Goal: Transaction & Acquisition: Purchase product/service

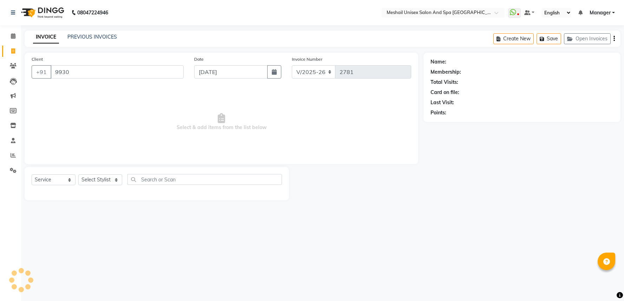
select select "6711"
select select "service"
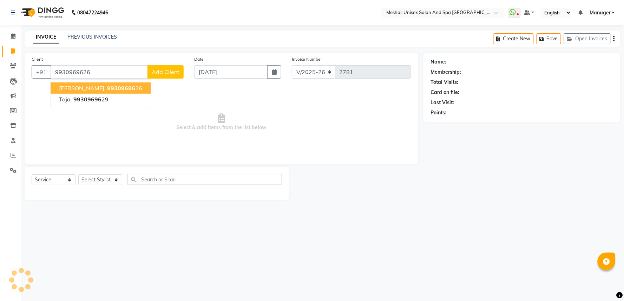
type input "9930969626"
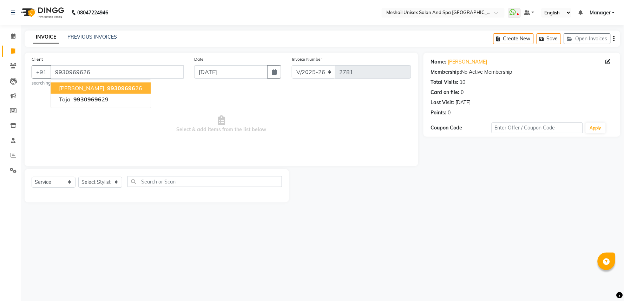
click at [113, 86] on span "99309696" at bounding box center [121, 88] width 28 height 7
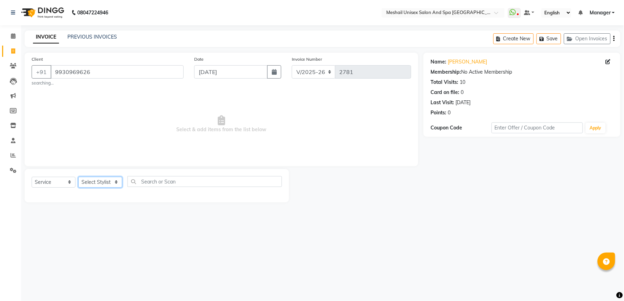
click at [96, 185] on select "Select Stylist Avinash gauri Manager [PERSON_NAME] [PERSON_NAME] [PERSON_NAME] …" at bounding box center [100, 182] width 44 height 11
select select "53322"
click at [78, 177] on select "Select Stylist Avinash gauri Manager [PERSON_NAME] [PERSON_NAME] [PERSON_NAME] …" at bounding box center [100, 182] width 44 height 11
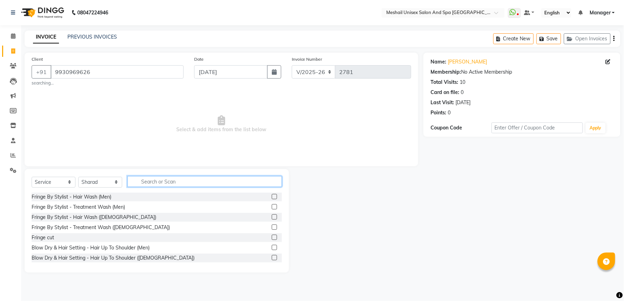
click at [145, 186] on input "text" at bounding box center [205, 181] width 155 height 11
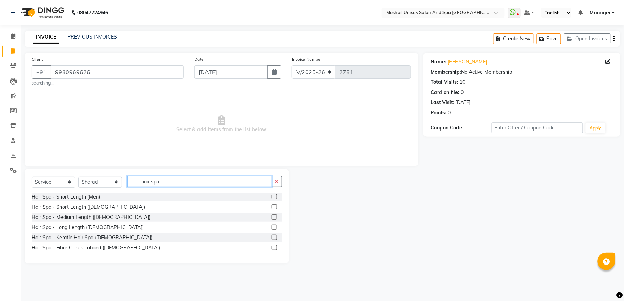
type input "hair spa"
click at [272, 215] on label at bounding box center [274, 217] width 5 height 5
click at [272, 215] on input "checkbox" at bounding box center [274, 217] width 5 height 5
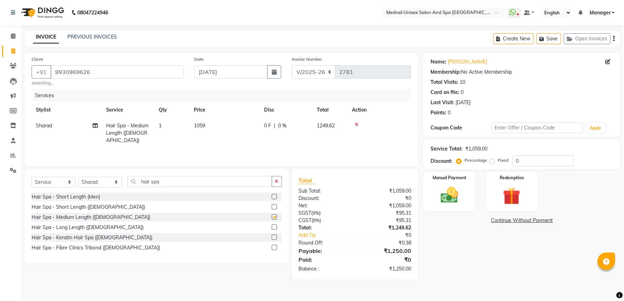
checkbox input "false"
click at [199, 129] on td "1059" at bounding box center [225, 133] width 70 height 31
select select "53322"
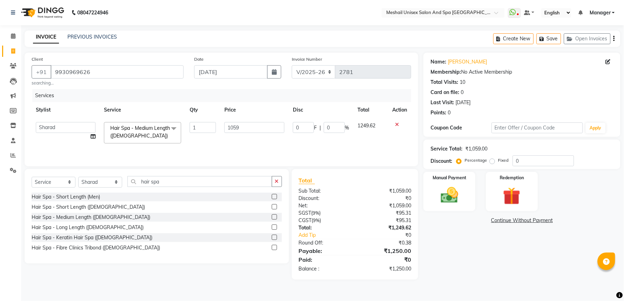
click at [223, 126] on td "1059" at bounding box center [254, 133] width 69 height 30
click at [228, 129] on input "1059" at bounding box center [254, 127] width 60 height 11
type input "1500"
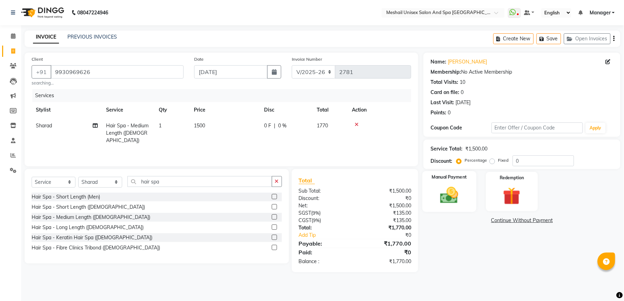
click at [466, 194] on div "Manual Payment" at bounding box center [450, 191] width 54 height 41
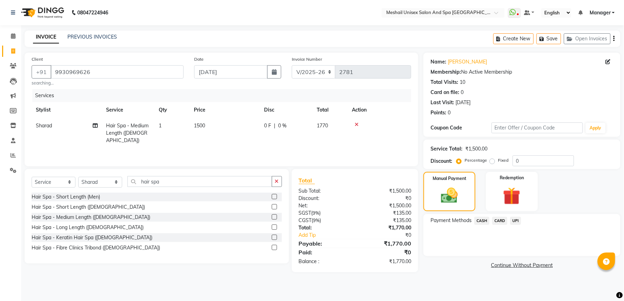
click at [515, 219] on span "UPI" at bounding box center [515, 221] width 11 height 8
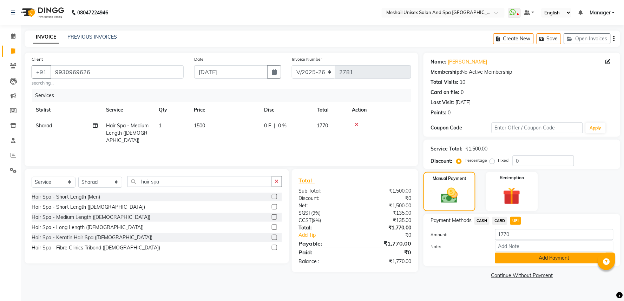
click at [536, 254] on button "Add Payment" at bounding box center [554, 258] width 118 height 11
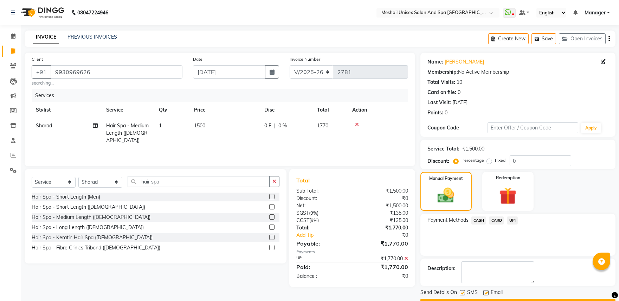
scroll to position [19, 0]
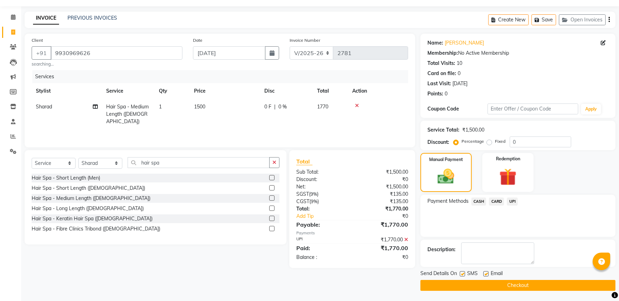
click at [539, 283] on button "Checkout" at bounding box center [517, 285] width 195 height 11
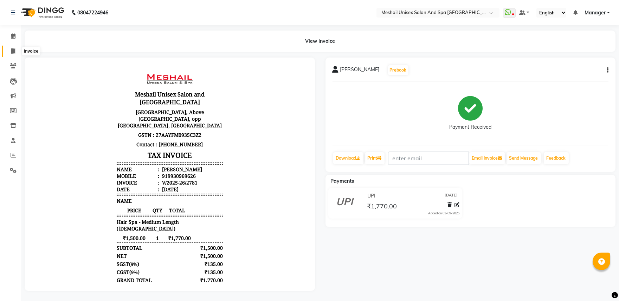
click at [11, 52] on icon at bounding box center [13, 50] width 4 height 5
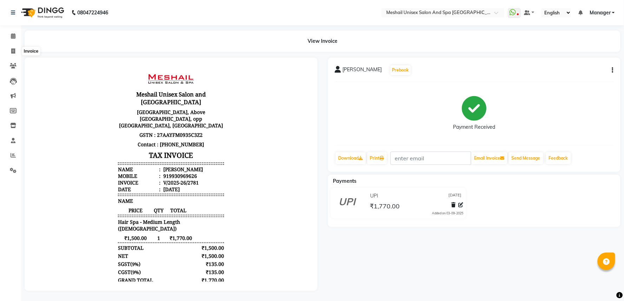
select select "service"
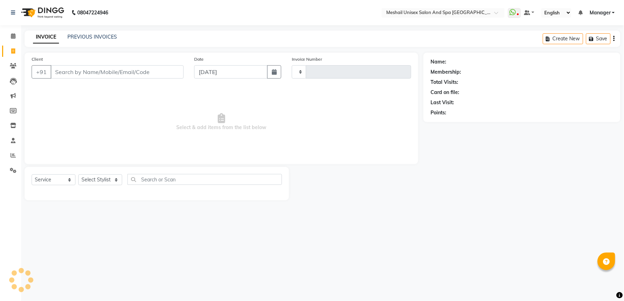
type input "2782"
select select "6711"
click at [85, 74] on input "Client" at bounding box center [117, 71] width 133 height 13
drag, startPoint x: 11, startPoint y: 68, endPoint x: 31, endPoint y: 67, distance: 19.7
click at [11, 68] on icon at bounding box center [13, 65] width 7 height 5
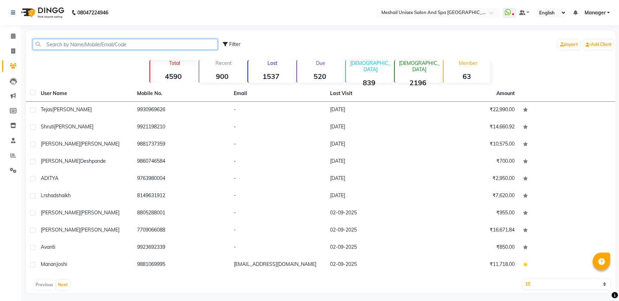
click at [81, 42] on input "text" at bounding box center [125, 44] width 185 height 11
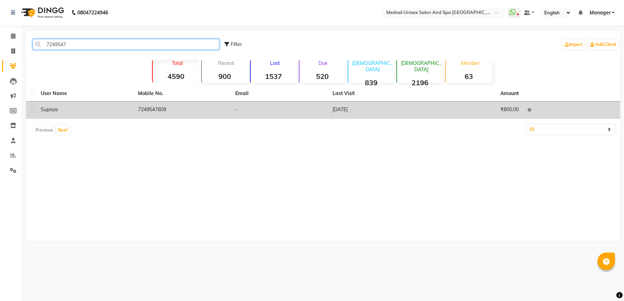
type input "7249547"
click at [469, 111] on td "₹800.00" at bounding box center [474, 110] width 97 height 17
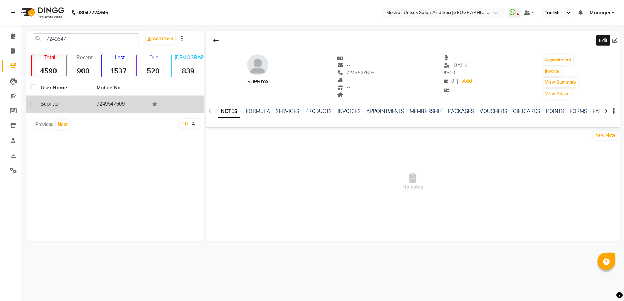
click at [616, 39] on icon at bounding box center [615, 40] width 5 height 5
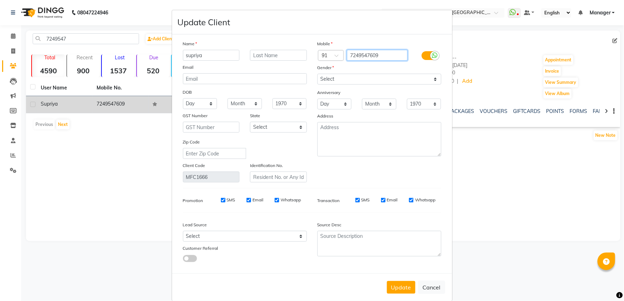
click at [383, 53] on input "7249547609" at bounding box center [377, 55] width 61 height 11
drag, startPoint x: 359, startPoint y: 76, endPoint x: 360, endPoint y: 83, distance: 7.1
click at [359, 76] on select "Select [DEMOGRAPHIC_DATA] [DEMOGRAPHIC_DATA] Other Prefer Not To Say" at bounding box center [380, 79] width 124 height 11
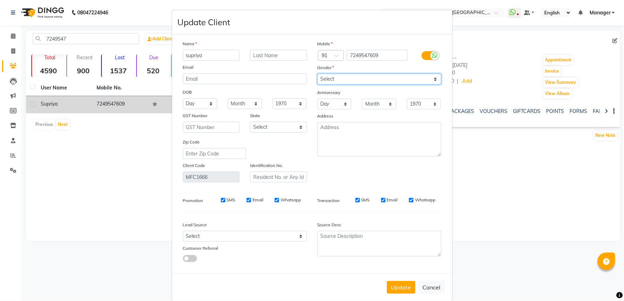
select select "[DEMOGRAPHIC_DATA]"
click at [318, 74] on select "Select [DEMOGRAPHIC_DATA] [DEMOGRAPHIC_DATA] Other Prefer Not To Say" at bounding box center [380, 79] width 124 height 11
click at [403, 294] on button "Update" at bounding box center [401, 287] width 28 height 13
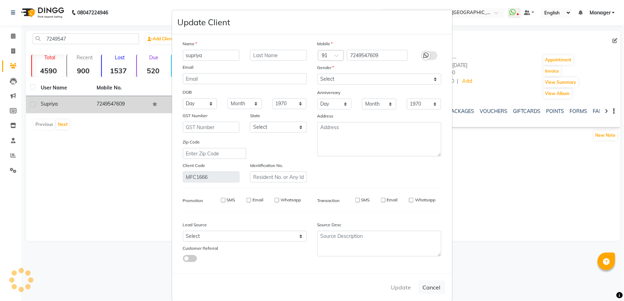
select select
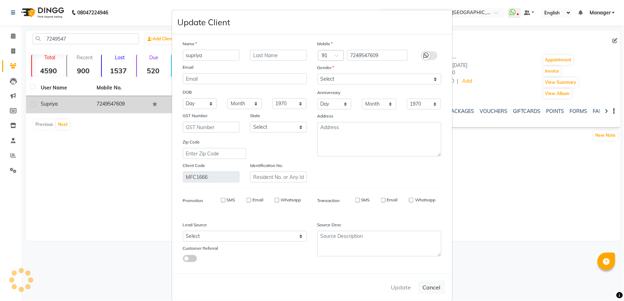
select select
checkbox input "false"
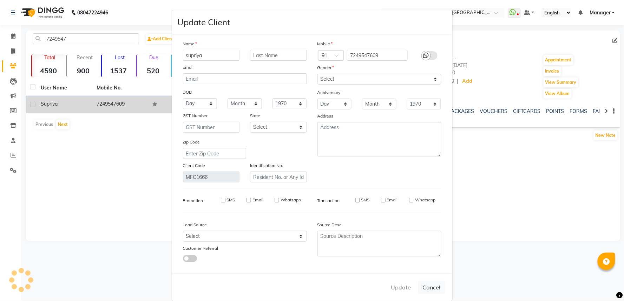
checkbox input "false"
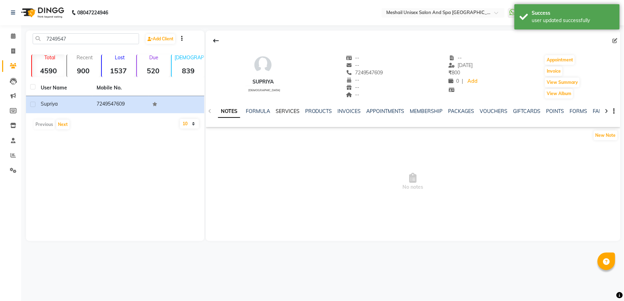
drag, startPoint x: 287, startPoint y: 110, endPoint x: 288, endPoint y: 114, distance: 4.9
click at [287, 110] on link "SERVICES" at bounding box center [288, 111] width 24 height 6
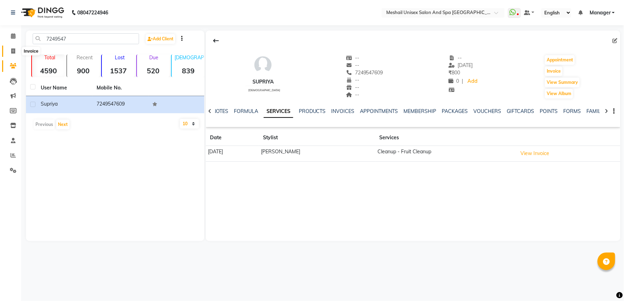
click at [12, 51] on icon at bounding box center [13, 50] width 4 height 5
select select "service"
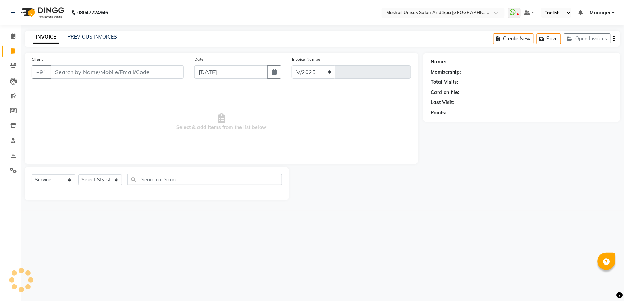
select select "6711"
type input "2782"
type input "7249547609"
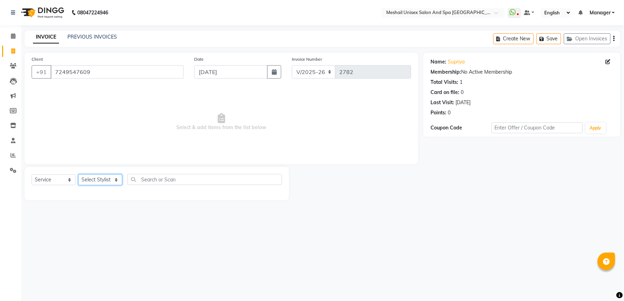
click at [101, 178] on select "Select Stylist Avinash gauri Manager [PERSON_NAME] [PERSON_NAME] [PERSON_NAME] …" at bounding box center [100, 180] width 44 height 11
select select "53320"
click at [78, 175] on select "Select Stylist Avinash gauri Manager [PERSON_NAME] [PERSON_NAME] [PERSON_NAME] …" at bounding box center [100, 180] width 44 height 11
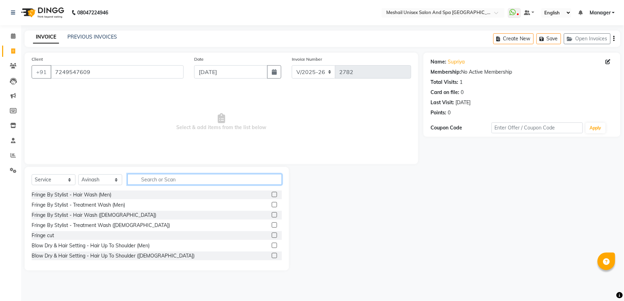
click at [158, 180] on input "text" at bounding box center [205, 179] width 155 height 11
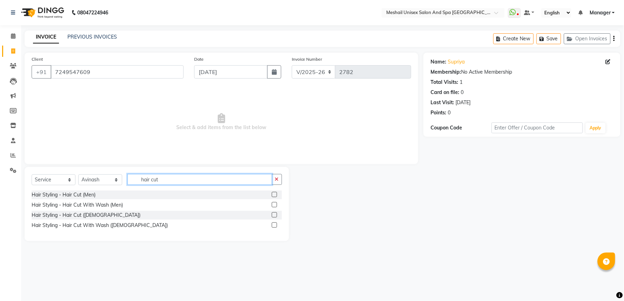
type input "hair cut"
drag, startPoint x: 272, startPoint y: 227, endPoint x: 275, endPoint y: 226, distance: 3.7
click at [273, 227] on div at bounding box center [274, 226] width 5 height 7
click at [275, 226] on label at bounding box center [274, 225] width 5 height 5
click at [275, 226] on input "checkbox" at bounding box center [274, 225] width 5 height 5
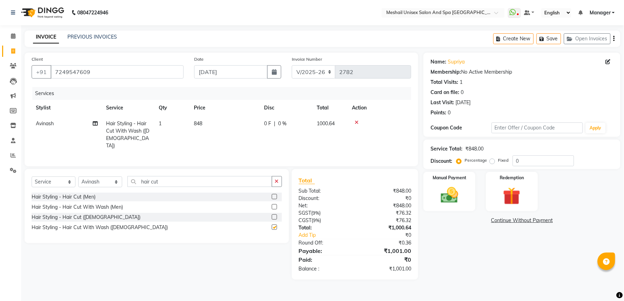
checkbox input "false"
click at [197, 122] on span "848" at bounding box center [198, 124] width 8 height 6
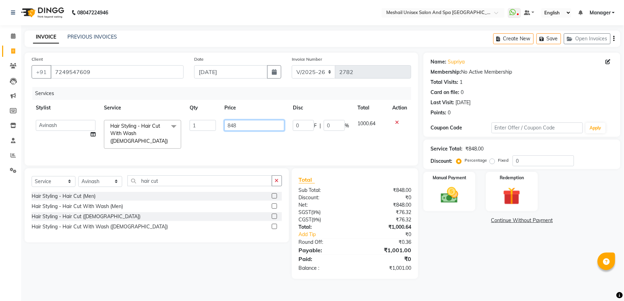
click at [226, 125] on input "848" at bounding box center [254, 125] width 60 height 11
type input "847.2"
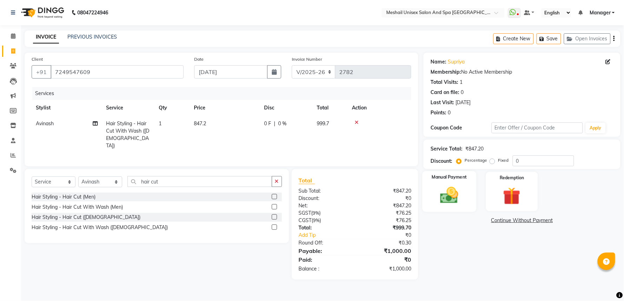
click at [443, 207] on div "Manual Payment" at bounding box center [450, 191] width 54 height 41
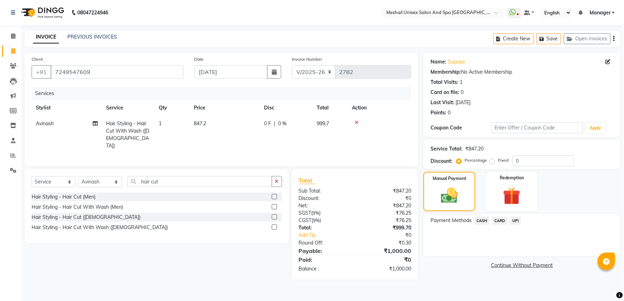
click at [519, 223] on span "UPI" at bounding box center [515, 221] width 11 height 8
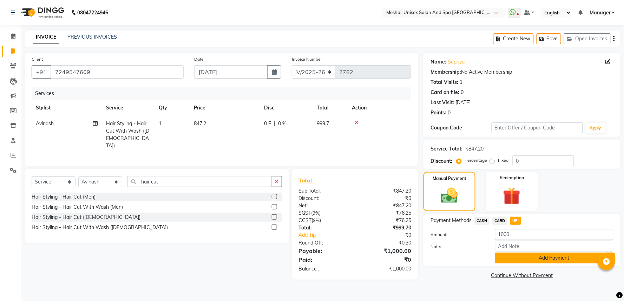
click at [564, 259] on button "Add Payment" at bounding box center [554, 258] width 118 height 11
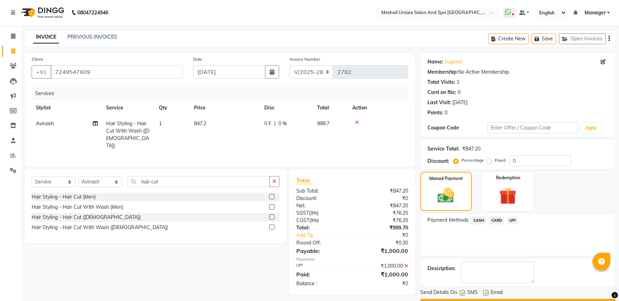
scroll to position [19, 0]
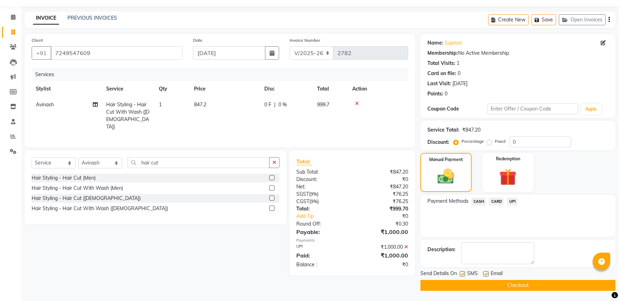
click at [558, 288] on button "Checkout" at bounding box center [517, 285] width 195 height 11
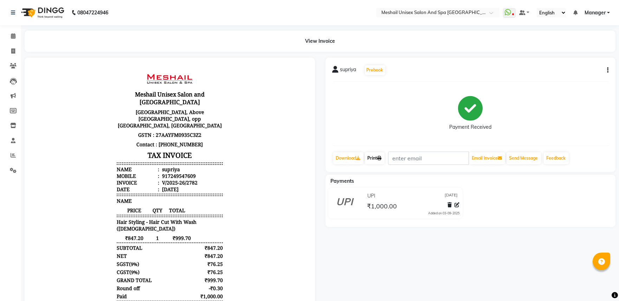
click at [372, 159] on link "Print" at bounding box center [375, 158] width 20 height 12
click at [15, 55] on span at bounding box center [13, 51] width 12 height 8
select select "service"
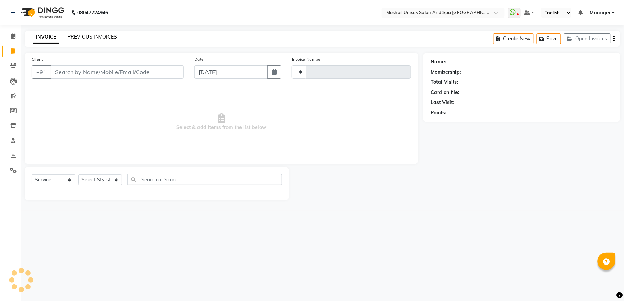
click at [96, 39] on link "PREVIOUS INVOICES" at bounding box center [92, 37] width 50 height 6
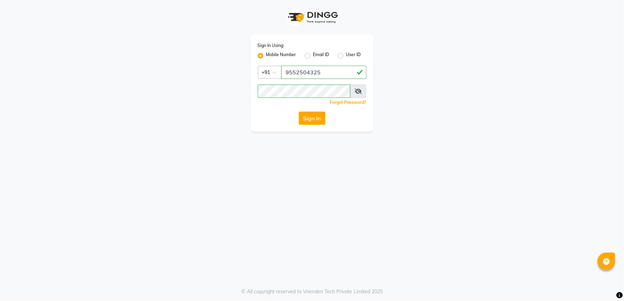
click at [318, 121] on button "Sign In" at bounding box center [312, 118] width 27 height 13
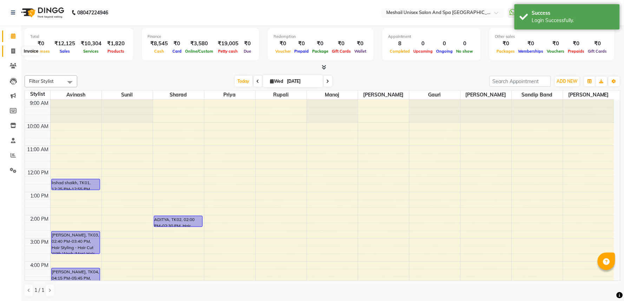
click at [17, 48] on span at bounding box center [13, 51] width 12 height 8
select select "service"
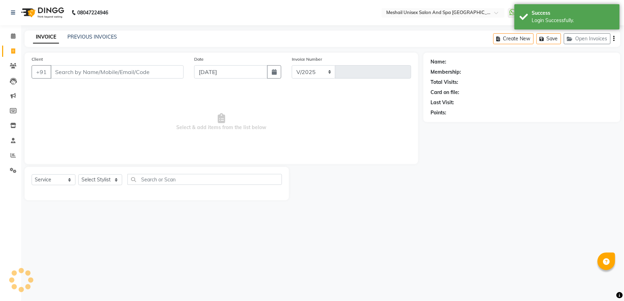
select select "6711"
type input "2783"
drag, startPoint x: 99, startPoint y: 31, endPoint x: 98, endPoint y: 39, distance: 7.8
click at [99, 35] on div "INVOICE PREVIOUS INVOICES Create New Save Open Invoices" at bounding box center [323, 39] width 596 height 17
click at [97, 38] on link "PREVIOUS INVOICES" at bounding box center [92, 37] width 50 height 6
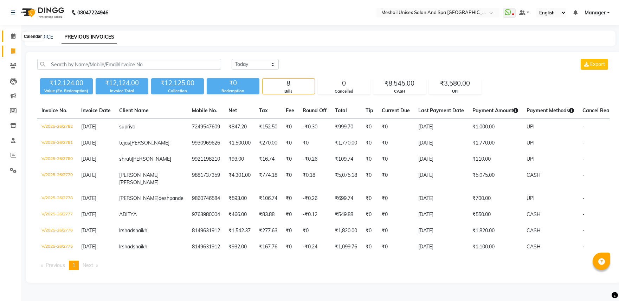
click at [8, 32] on link "Calendar" at bounding box center [10, 37] width 17 height 12
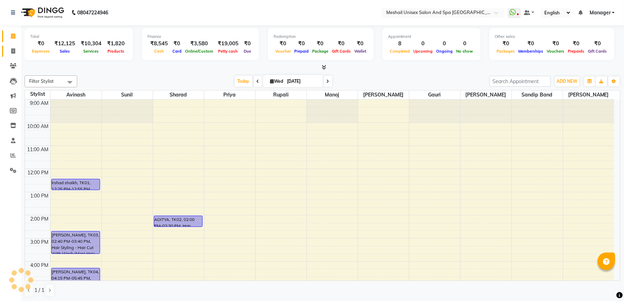
drag, startPoint x: 11, startPoint y: 47, endPoint x: 16, endPoint y: 50, distance: 5.8
click at [11, 48] on link "Invoice" at bounding box center [10, 52] width 17 height 12
select select "service"
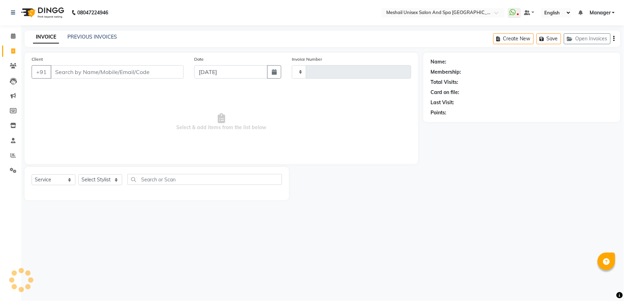
type input "2783"
select select "6711"
click at [86, 36] on link "PREVIOUS INVOICES" at bounding box center [92, 37] width 50 height 6
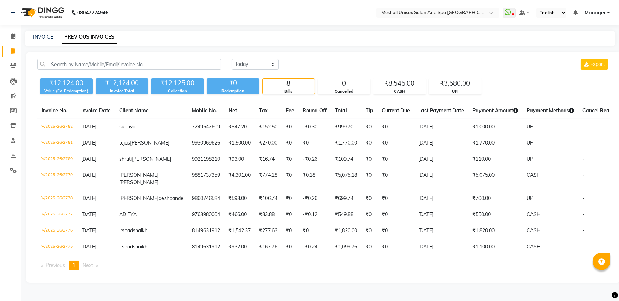
click at [458, 95] on div "[DATE] [DATE] Custom Range Export ₹12,124.00 Value (Ex. Redemption) ₹12,124.00 …" at bounding box center [323, 167] width 594 height 231
click at [457, 94] on div "₹3,580.00 UPI" at bounding box center [455, 86] width 53 height 16
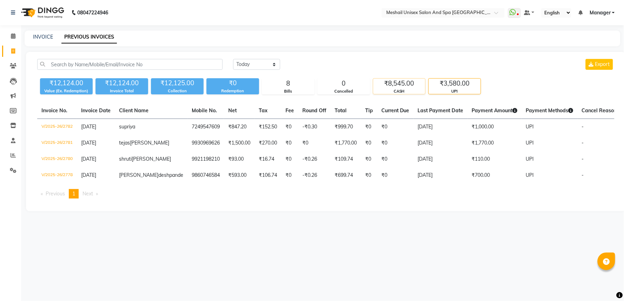
click at [399, 90] on div "CASH" at bounding box center [399, 92] width 52 height 6
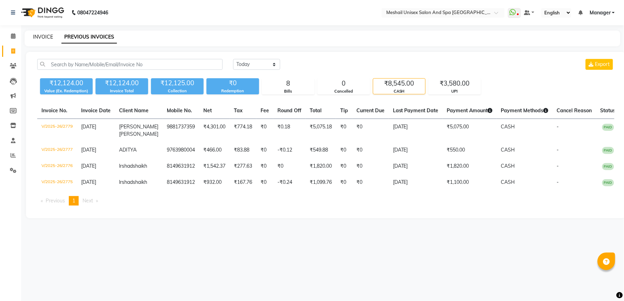
click at [38, 34] on link "INVOICE" at bounding box center [43, 37] width 20 height 6
select select "service"
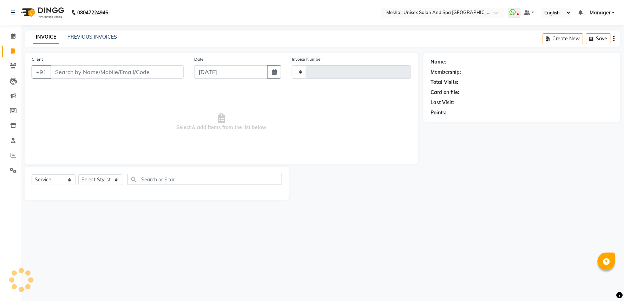
type input "2783"
select select "6711"
click at [67, 74] on input "Client" at bounding box center [117, 71] width 133 height 13
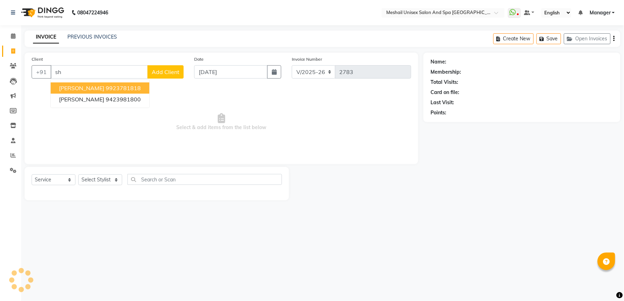
type input "s"
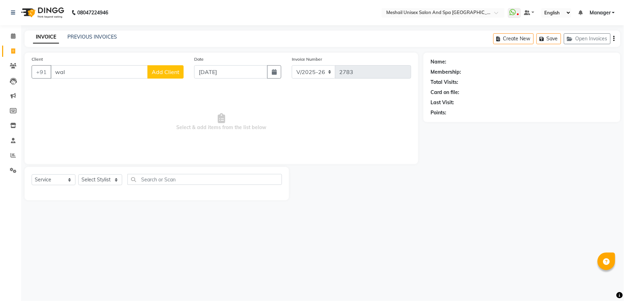
type input "walk"
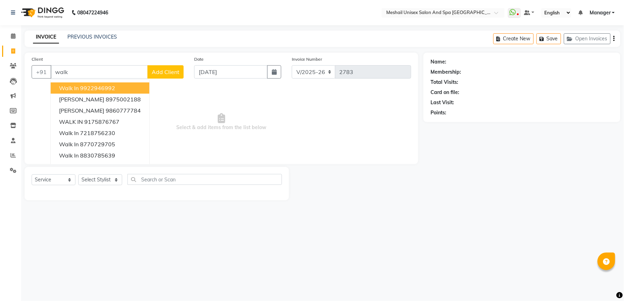
click at [90, 71] on input "walk" at bounding box center [99, 71] width 97 height 13
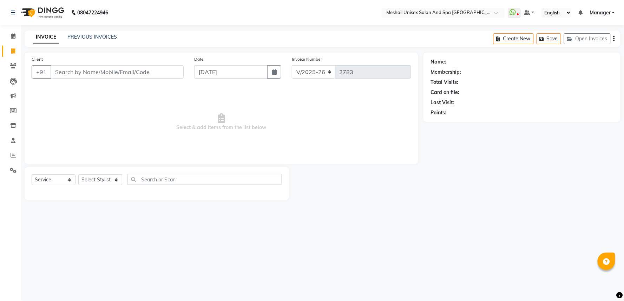
click at [89, 40] on div "PREVIOUS INVOICES" at bounding box center [92, 36] width 50 height 7
click at [92, 38] on link "PREVIOUS INVOICES" at bounding box center [92, 37] width 50 height 6
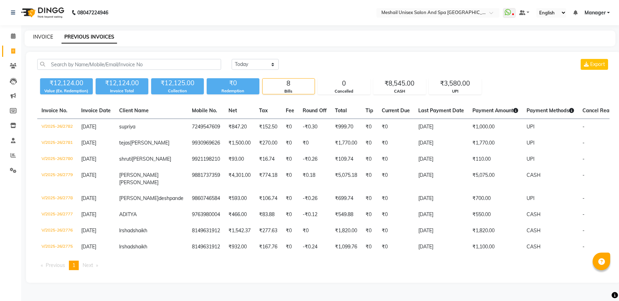
click at [40, 35] on link "INVOICE" at bounding box center [43, 37] width 20 height 6
select select "service"
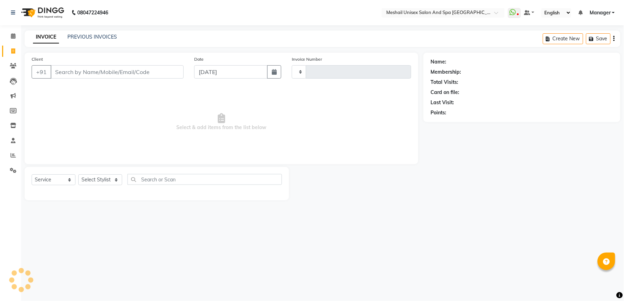
type input "2783"
select select "6711"
click at [62, 78] on input "Client" at bounding box center [117, 71] width 133 height 13
type input "9922894444"
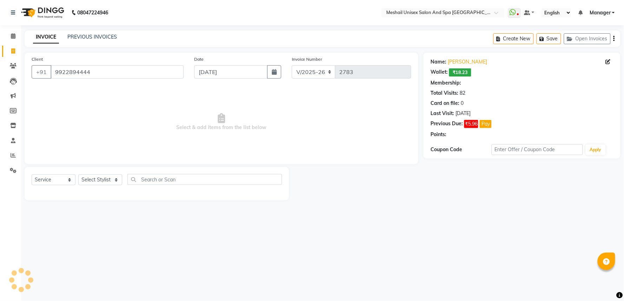
select select "1: Object"
click at [109, 180] on select "Select Stylist Avinash gauri Manager [PERSON_NAME] [PERSON_NAME] [PERSON_NAME] …" at bounding box center [100, 180] width 44 height 11
click at [78, 175] on select "Select Stylist Avinash gauri Manager [PERSON_NAME] [PERSON_NAME] [PERSON_NAME] …" at bounding box center [100, 180] width 44 height 11
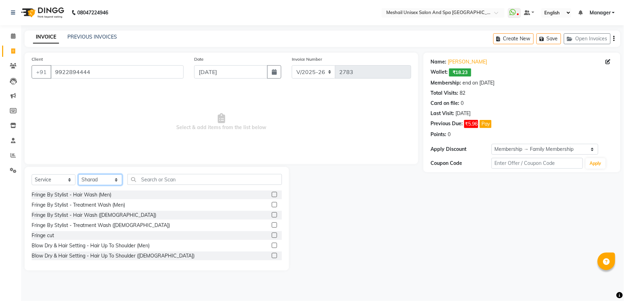
click at [98, 177] on select "Select Stylist Avinash gauri Manager [PERSON_NAME] [PERSON_NAME] [PERSON_NAME] …" at bounding box center [100, 180] width 44 height 11
select select "53326"
click at [78, 175] on select "Select Stylist Avinash gauri Manager [PERSON_NAME] [PERSON_NAME] [PERSON_NAME] …" at bounding box center [100, 180] width 44 height 11
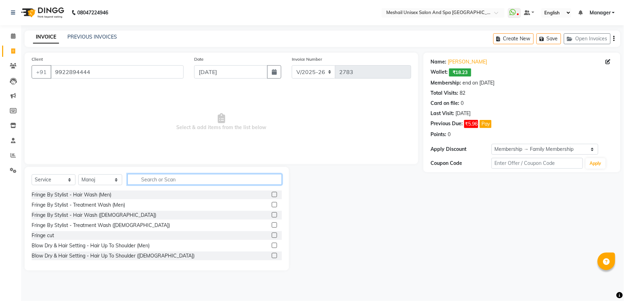
click at [167, 176] on input "text" at bounding box center [205, 179] width 155 height 11
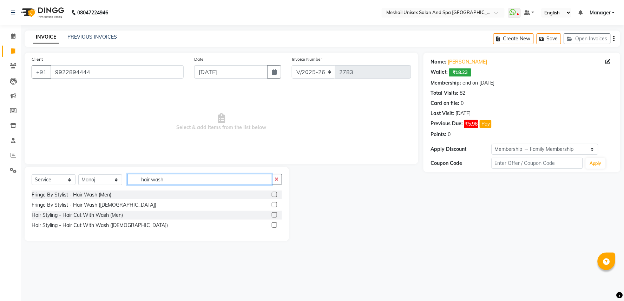
type input "hair wash"
click at [276, 205] on label at bounding box center [274, 204] width 5 height 5
click at [276, 205] on input "checkbox" at bounding box center [274, 205] width 5 height 5
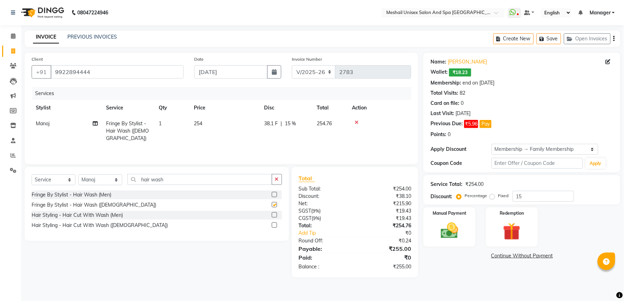
checkbox input "false"
drag, startPoint x: 168, startPoint y: 121, endPoint x: 182, endPoint y: 122, distance: 14.5
click at [168, 122] on td "1" at bounding box center [172, 131] width 35 height 31
select select "53326"
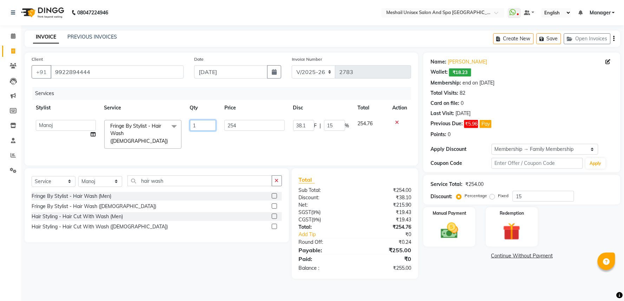
click at [190, 123] on input "1" at bounding box center [203, 125] width 26 height 11
type input "2"
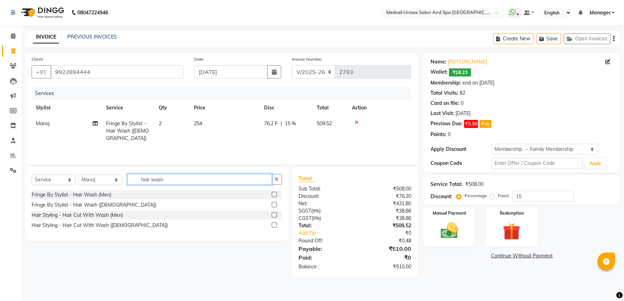
click at [197, 178] on input "hair wash" at bounding box center [200, 179] width 145 height 11
drag, startPoint x: 197, startPoint y: 178, endPoint x: 187, endPoint y: 181, distance: 10.2
click at [197, 178] on input "hair wash" at bounding box center [200, 179] width 145 height 11
click at [101, 184] on select "Select Stylist Avinash gauri Manager [PERSON_NAME] [PERSON_NAME] [PERSON_NAME] …" at bounding box center [100, 180] width 44 height 11
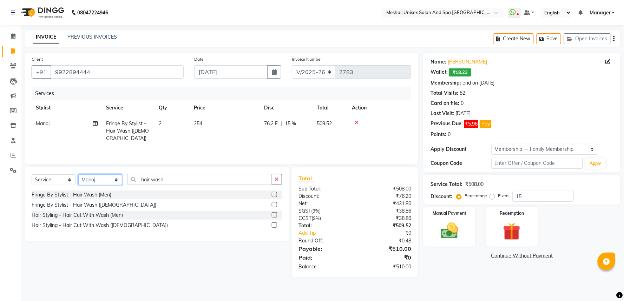
select select "53320"
click at [78, 175] on select "Select Stylist Avinash gauri Manager [PERSON_NAME] [PERSON_NAME] [PERSON_NAME] …" at bounding box center [100, 180] width 44 height 11
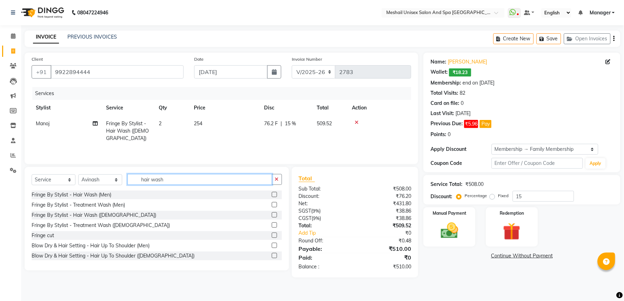
click at [211, 185] on input "hair wash" at bounding box center [200, 179] width 145 height 11
click at [212, 184] on input "hair wash" at bounding box center [200, 179] width 145 height 11
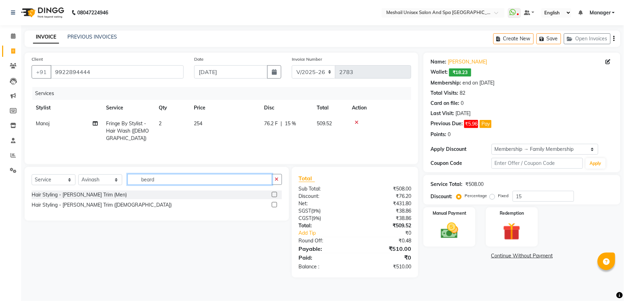
type input "beard"
click at [274, 195] on label at bounding box center [274, 194] width 5 height 5
click at [274, 195] on input "checkbox" at bounding box center [274, 195] width 5 height 5
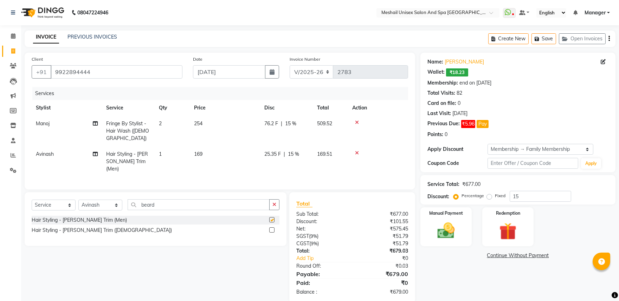
checkbox input "false"
click at [206, 155] on td "169" at bounding box center [225, 162] width 70 height 31
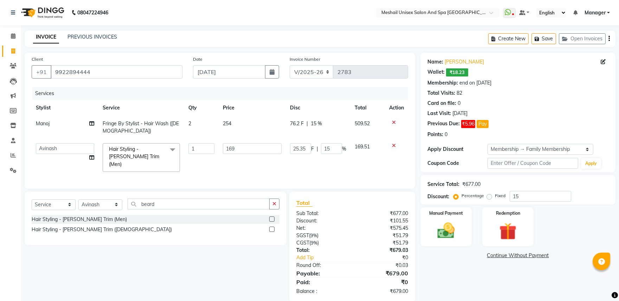
click at [222, 150] on td "169" at bounding box center [252, 157] width 67 height 37
click at [224, 148] on input "169" at bounding box center [252, 148] width 59 height 11
type input "297"
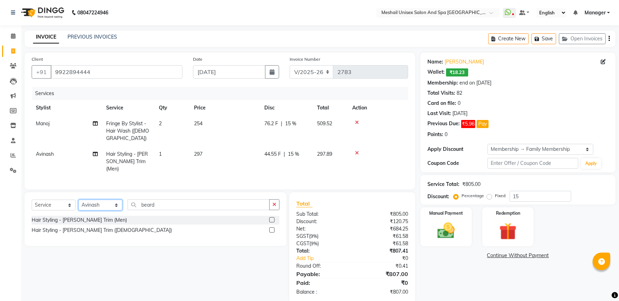
click at [106, 201] on select "Select Stylist Avinash gauri Manager [PERSON_NAME] [PERSON_NAME] [PERSON_NAME] …" at bounding box center [100, 205] width 44 height 11
select select "53323"
click at [78, 200] on select "Select Stylist Avinash gauri Manager [PERSON_NAME] [PERSON_NAME] [PERSON_NAME] …" at bounding box center [100, 205] width 44 height 11
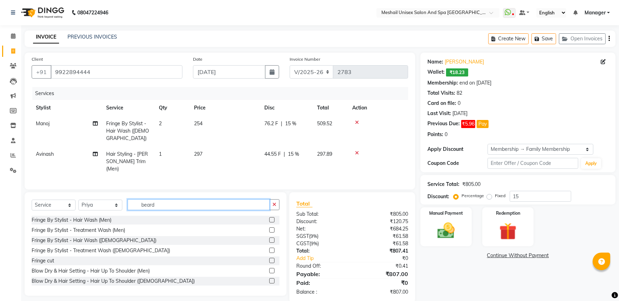
click at [174, 203] on input "beard" at bounding box center [199, 205] width 142 height 11
click at [176, 203] on input "beard" at bounding box center [199, 205] width 142 height 11
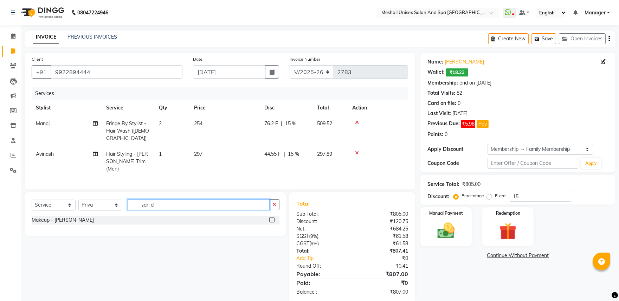
type input "sari d"
click at [273, 220] on label at bounding box center [271, 219] width 5 height 5
click at [273, 220] on input "checkbox" at bounding box center [271, 220] width 5 height 5
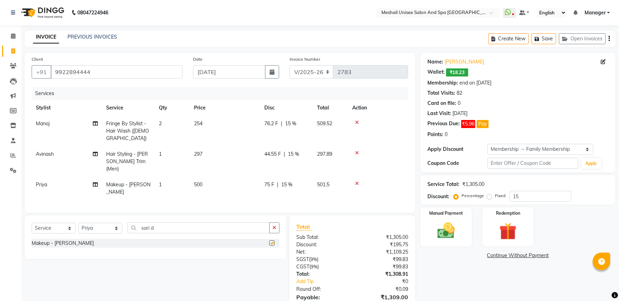
checkbox input "false"
drag, startPoint x: 201, startPoint y: 185, endPoint x: 209, endPoint y: 181, distance: 9.3
click at [203, 187] on td "500" at bounding box center [225, 188] width 70 height 23
select select "53323"
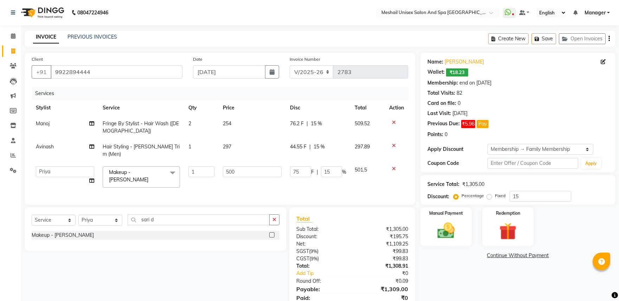
click at [222, 162] on td "500" at bounding box center [252, 177] width 67 height 30
drag, startPoint x: 222, startPoint y: 162, endPoint x: 222, endPoint y: 166, distance: 3.9
click at [222, 165] on td "500" at bounding box center [252, 177] width 67 height 30
click at [222, 166] on td "500" at bounding box center [252, 177] width 67 height 30
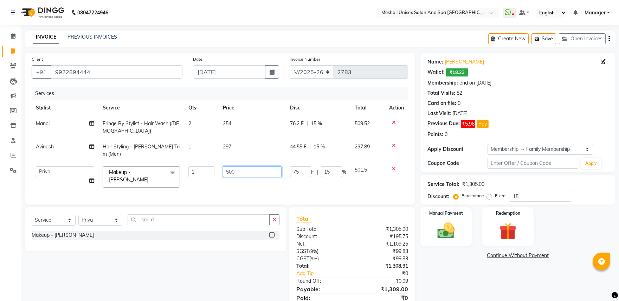
click at [223, 167] on input "500" at bounding box center [252, 172] width 59 height 11
type input "424"
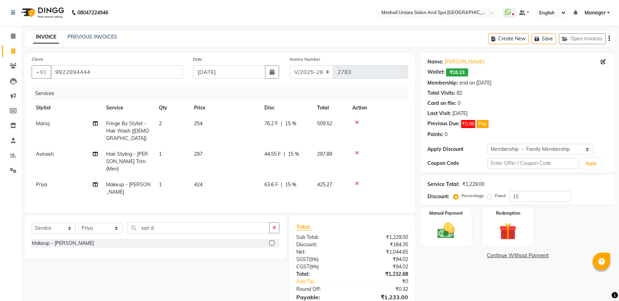
drag, startPoint x: 163, startPoint y: 177, endPoint x: 189, endPoint y: 177, distance: 25.3
click at [165, 177] on td "1" at bounding box center [172, 188] width 35 height 23
select select "53323"
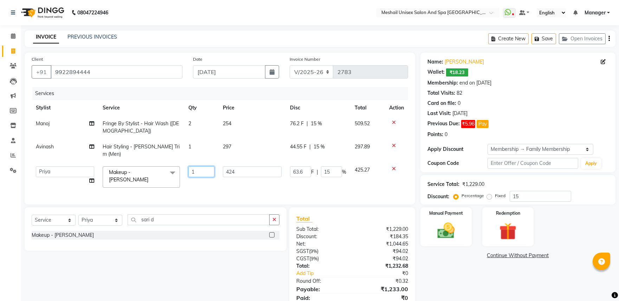
click at [191, 167] on input "1" at bounding box center [201, 172] width 26 height 11
type input "2"
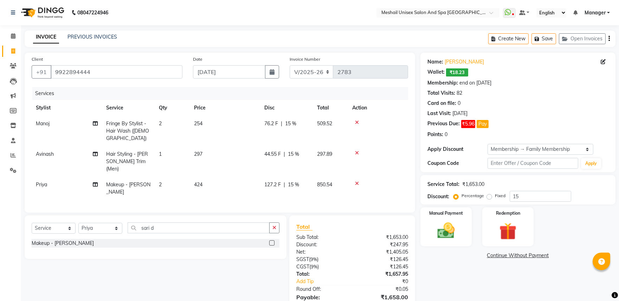
scroll to position [33, 0]
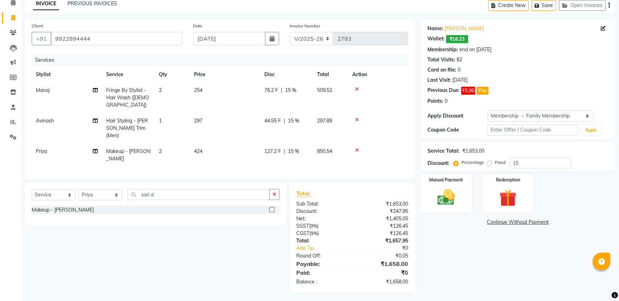
click at [296, 148] on span "15 %" at bounding box center [293, 151] width 11 height 7
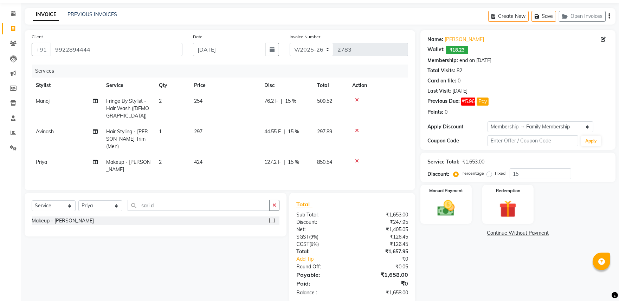
select select "53323"
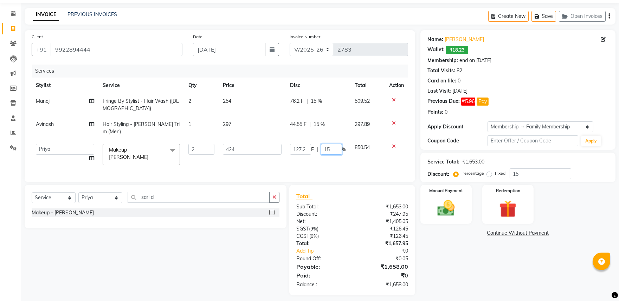
click at [325, 144] on input "15" at bounding box center [331, 149] width 21 height 11
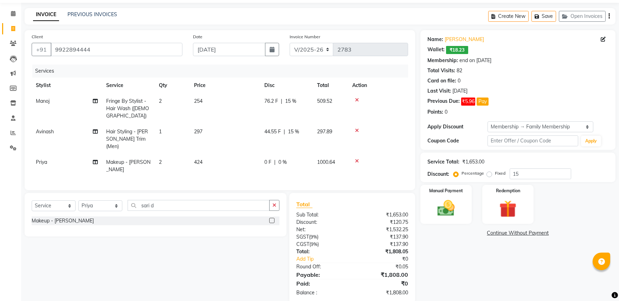
click at [206, 128] on td "297" at bounding box center [225, 139] width 70 height 31
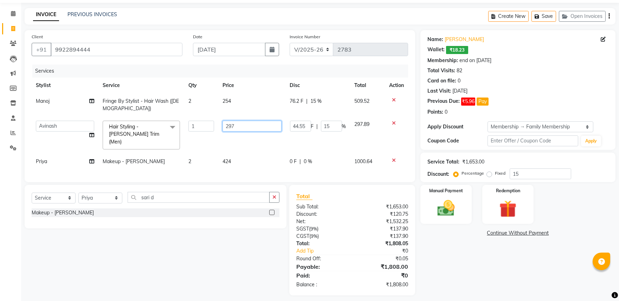
click at [223, 124] on input "297" at bounding box center [251, 126] width 59 height 11
type input "290"
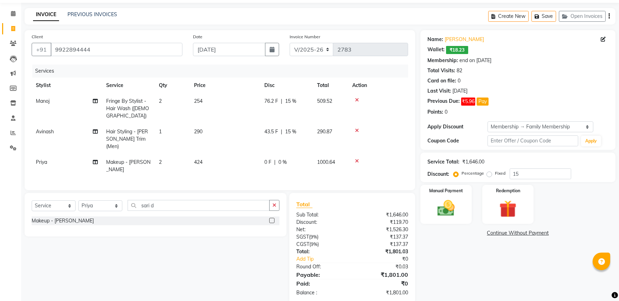
click at [200, 132] on span "290" at bounding box center [198, 132] width 8 height 6
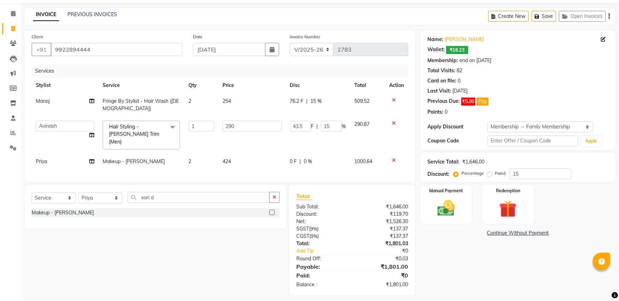
click at [227, 100] on span "254" at bounding box center [226, 101] width 8 height 6
select select "53326"
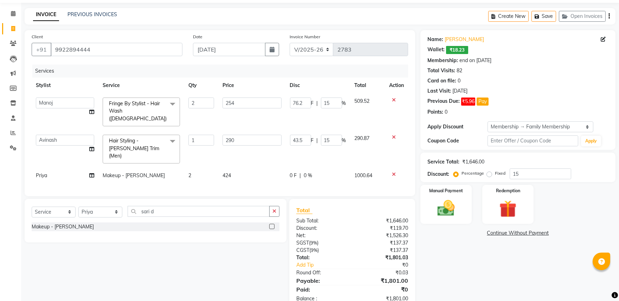
click at [227, 168] on td "424" at bounding box center [251, 176] width 67 height 16
select select "53323"
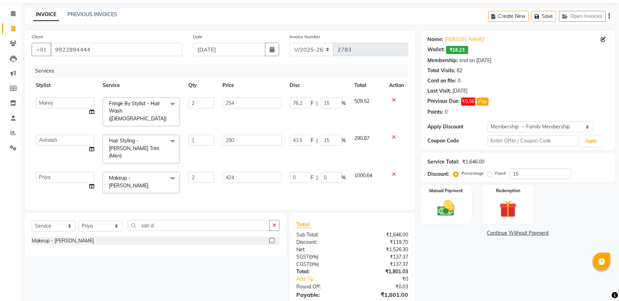
click at [219, 99] on td "254" at bounding box center [251, 111] width 67 height 37
click at [226, 100] on input "254" at bounding box center [251, 103] width 59 height 11
type input "253"
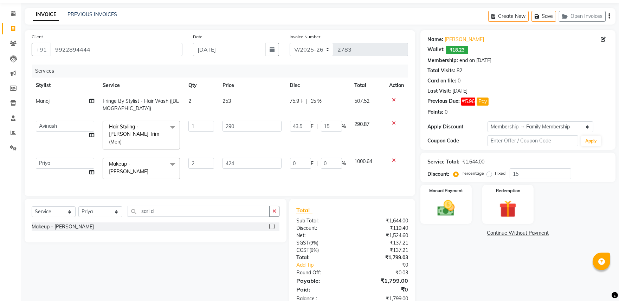
click at [238, 103] on td "253" at bounding box center [251, 104] width 67 height 23
select select "53326"
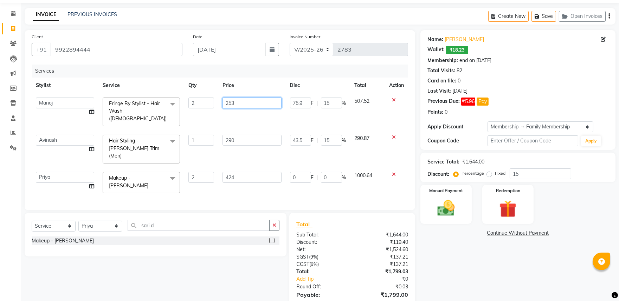
click at [262, 100] on input "253" at bounding box center [251, 103] width 59 height 11
type input "253.5"
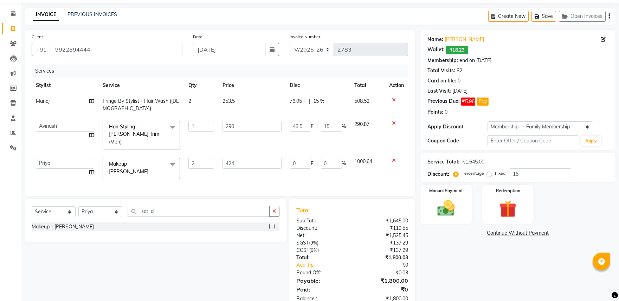
scroll to position [37, 0]
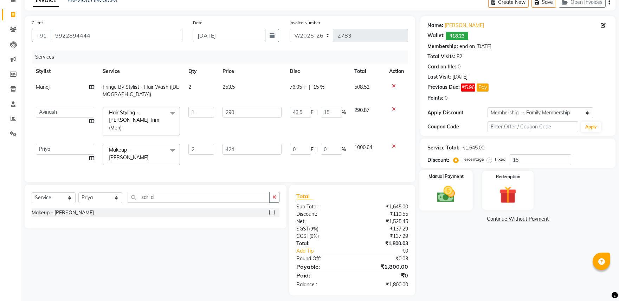
click at [461, 192] on div "Manual Payment" at bounding box center [445, 190] width 53 height 40
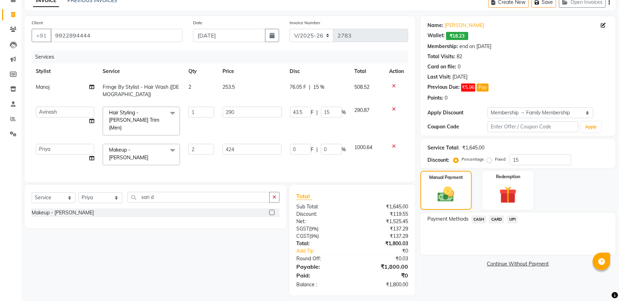
click at [480, 216] on span "CASH" at bounding box center [478, 220] width 15 height 8
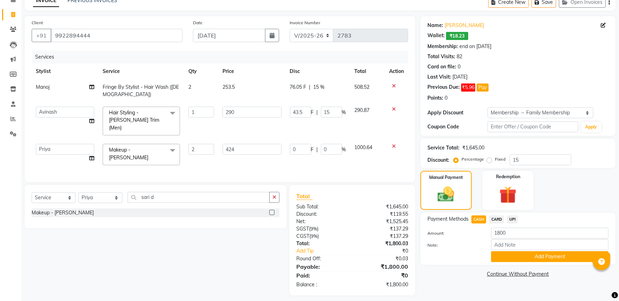
click at [497, 219] on span "CARD" at bounding box center [496, 220] width 15 height 8
click at [516, 255] on button "Add Payment" at bounding box center [549, 257] width 117 height 11
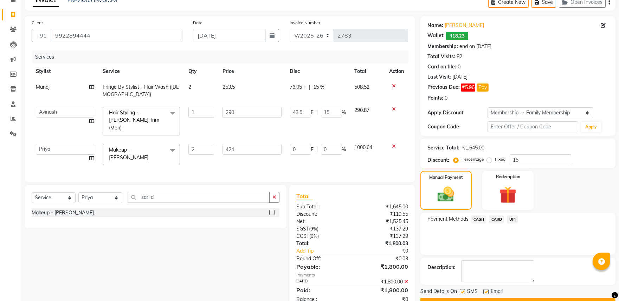
scroll to position [54, 0]
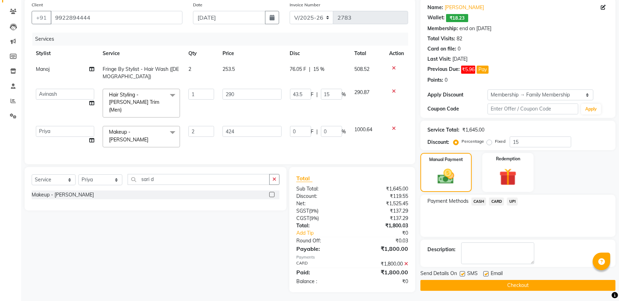
click at [462, 273] on label at bounding box center [462, 274] width 5 height 5
click at [462, 273] on input "checkbox" at bounding box center [462, 274] width 5 height 5
checkbox input "false"
drag, startPoint x: 486, startPoint y: 275, endPoint x: 494, endPoint y: 282, distance: 11.2
click at [486, 275] on label at bounding box center [485, 274] width 5 height 5
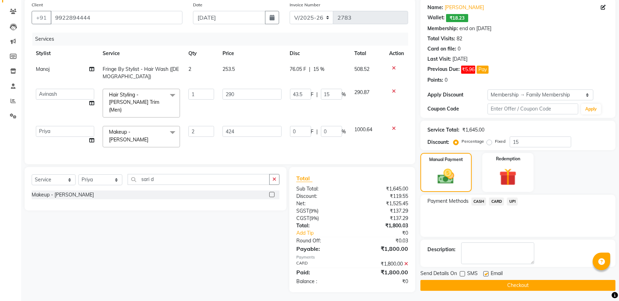
click at [486, 275] on input "checkbox" at bounding box center [485, 274] width 5 height 5
checkbox input "false"
click at [501, 288] on button "Checkout" at bounding box center [517, 285] width 195 height 11
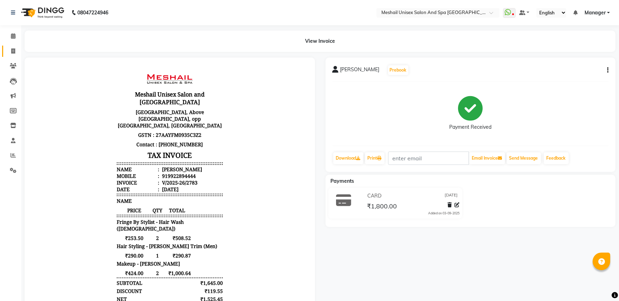
click at [11, 47] on link "Invoice" at bounding box center [10, 52] width 17 height 12
select select "service"
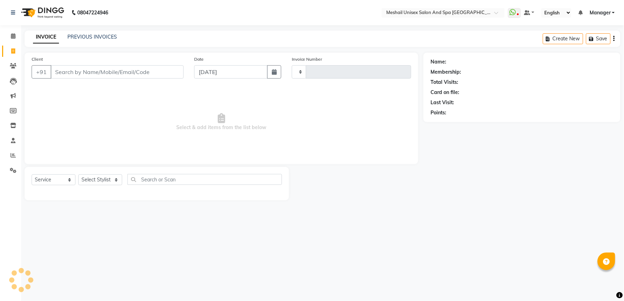
type input "2784"
select select "6711"
click at [92, 37] on link "PREVIOUS INVOICES" at bounding box center [92, 37] width 50 height 6
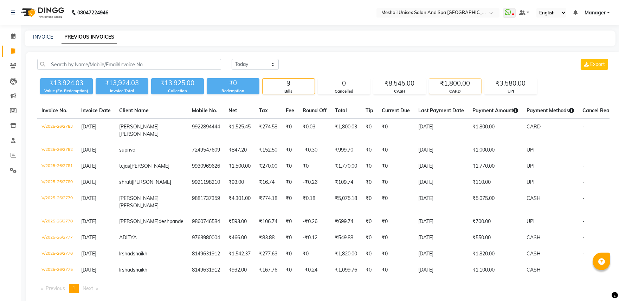
click at [461, 82] on div "₹1,800.00" at bounding box center [455, 84] width 52 height 10
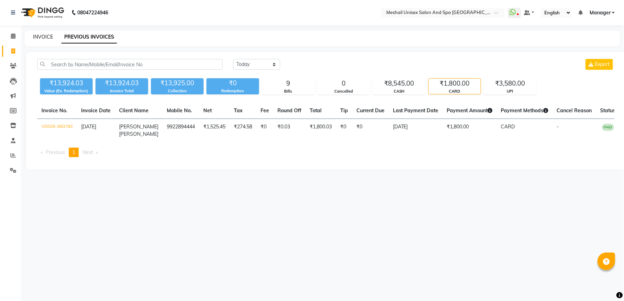
click at [37, 37] on link "INVOICE" at bounding box center [43, 37] width 20 height 6
select select "6711"
select select "service"
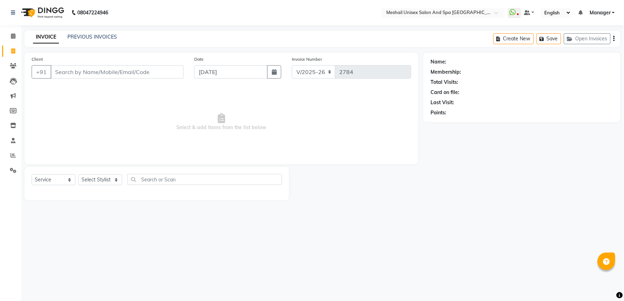
click at [75, 72] on input "Client" at bounding box center [117, 71] width 133 height 13
click at [83, 75] on input "/=" at bounding box center [117, 71] width 133 height 13
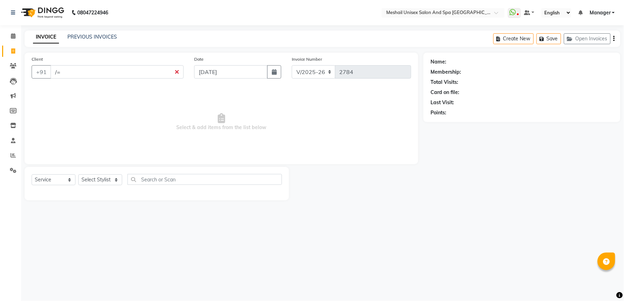
type input "/"
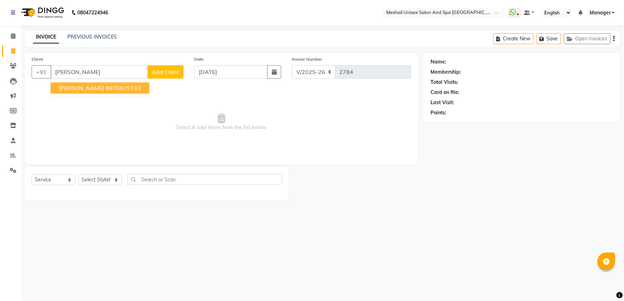
click at [108, 87] on ngb-highlight "9970615133" at bounding box center [123, 88] width 35 height 7
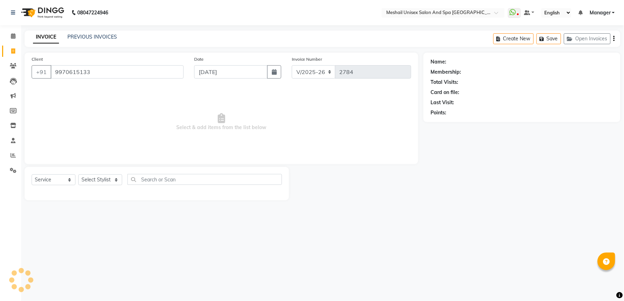
type input "9970615133"
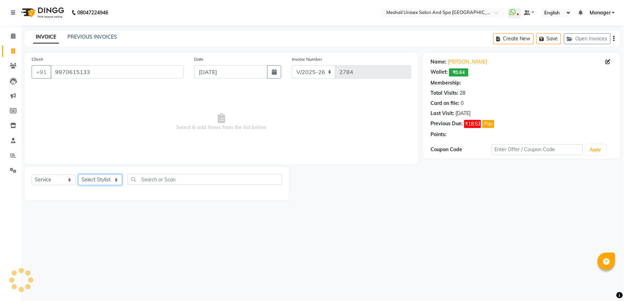
drag, startPoint x: 110, startPoint y: 183, endPoint x: 115, endPoint y: 181, distance: 5.4
click at [111, 183] on select "Select Stylist Avinash gauri Manager [PERSON_NAME] [PERSON_NAME] [PERSON_NAME] …" at bounding box center [100, 180] width 44 height 11
select select "53326"
click at [78, 175] on select "Select Stylist Avinash gauri Manager [PERSON_NAME] [PERSON_NAME] [PERSON_NAME] …" at bounding box center [100, 180] width 44 height 11
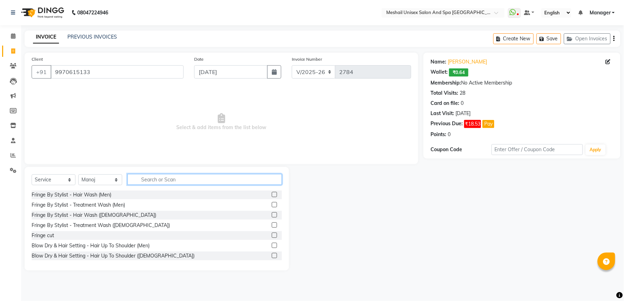
click at [195, 184] on input "text" at bounding box center [205, 179] width 155 height 11
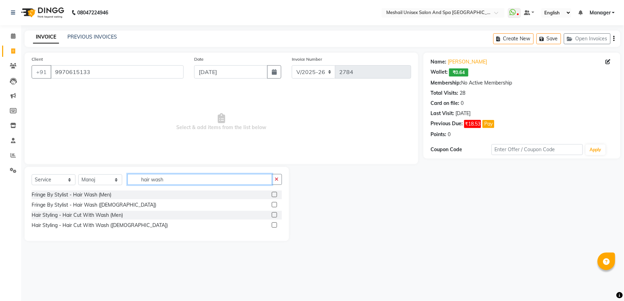
type input "hair wash"
click at [278, 205] on div at bounding box center [277, 205] width 10 height 9
click at [277, 205] on label at bounding box center [274, 204] width 5 height 5
click at [276, 205] on input "checkbox" at bounding box center [274, 205] width 5 height 5
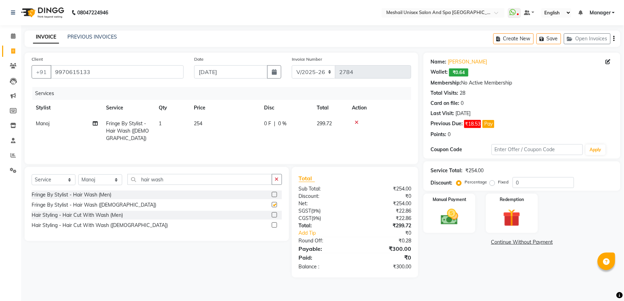
checkbox input "false"
click at [198, 124] on span "254" at bounding box center [198, 124] width 8 height 6
select select "53326"
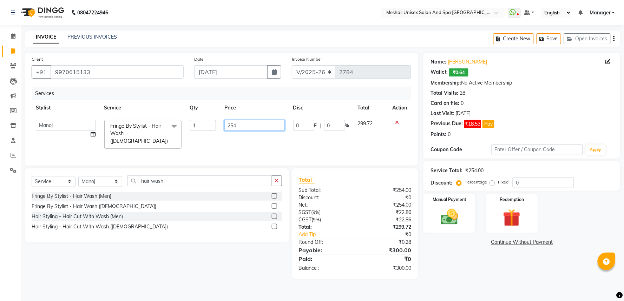
click at [225, 124] on input "254" at bounding box center [254, 125] width 60 height 11
click at [227, 124] on input "254" at bounding box center [254, 125] width 60 height 11
type input "314"
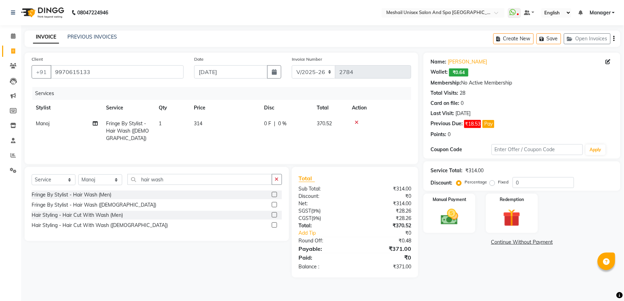
click at [212, 123] on td "314" at bounding box center [225, 131] width 70 height 31
select select "53326"
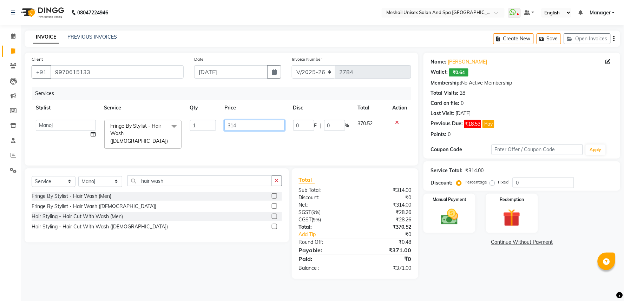
click at [228, 126] on input "314" at bounding box center [254, 125] width 60 height 11
type input "313.2"
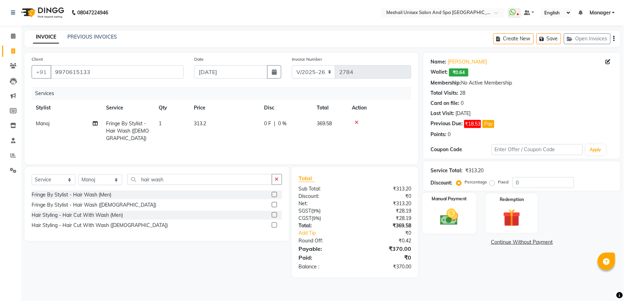
click at [455, 207] on img at bounding box center [450, 217] width 30 height 21
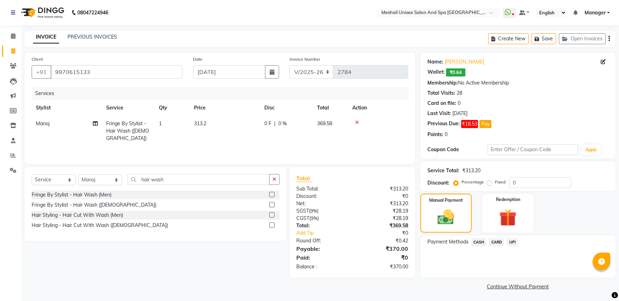
click at [504, 240] on div "UPI" at bounding box center [511, 243] width 14 height 9
click at [510, 241] on span "UPI" at bounding box center [512, 243] width 11 height 8
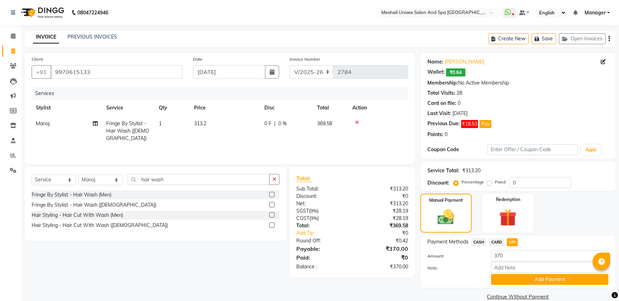
click at [486, 256] on div "370" at bounding box center [550, 256] width 128 height 11
click at [493, 255] on input "370" at bounding box center [549, 256] width 117 height 11
type input "300"
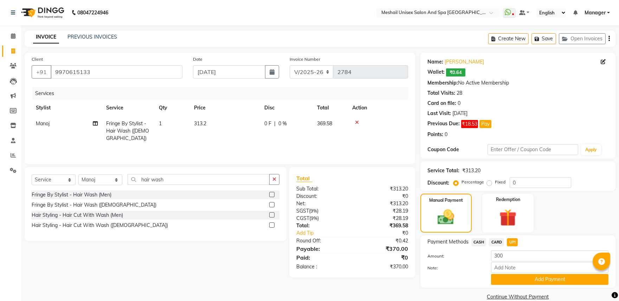
drag, startPoint x: 521, startPoint y: 280, endPoint x: 506, endPoint y: 259, distance: 25.9
click at [522, 280] on button "Add Payment" at bounding box center [549, 279] width 117 height 11
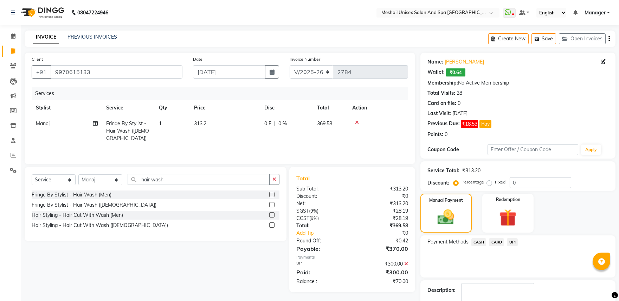
click at [482, 241] on span "CASH" at bounding box center [478, 243] width 15 height 8
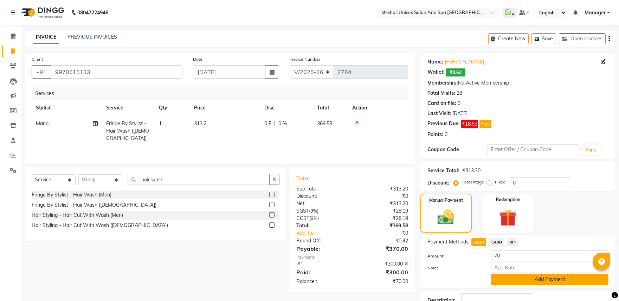
click at [522, 281] on button "Add Payment" at bounding box center [549, 279] width 117 height 11
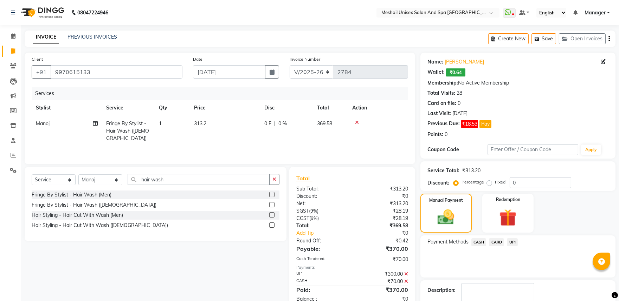
scroll to position [41, 0]
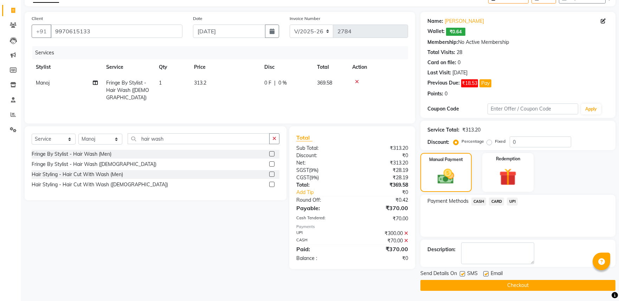
drag, startPoint x: 462, startPoint y: 275, endPoint x: 494, endPoint y: 275, distance: 32.0
click at [466, 275] on div "SMS" at bounding box center [472, 274] width 24 height 9
click at [460, 273] on label at bounding box center [462, 274] width 5 height 5
click at [460, 273] on input "checkbox" at bounding box center [462, 274] width 5 height 5
checkbox input "false"
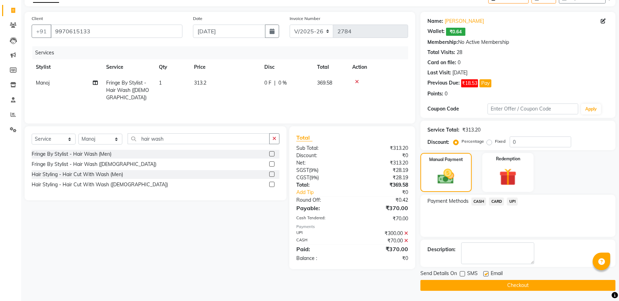
click at [486, 272] on label at bounding box center [485, 274] width 5 height 5
click at [486, 272] on input "checkbox" at bounding box center [485, 274] width 5 height 5
checkbox input "false"
click at [490, 282] on button "Checkout" at bounding box center [517, 285] width 195 height 11
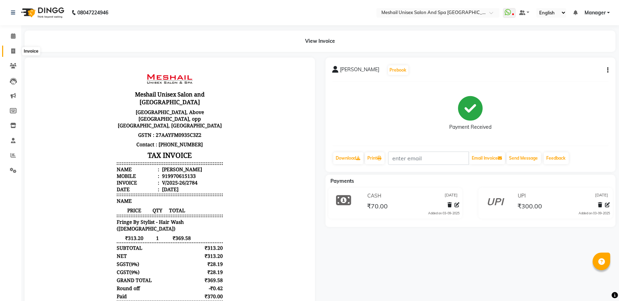
drag, startPoint x: 6, startPoint y: 51, endPoint x: 14, endPoint y: 47, distance: 8.8
click at [7, 50] on span at bounding box center [13, 51] width 12 height 8
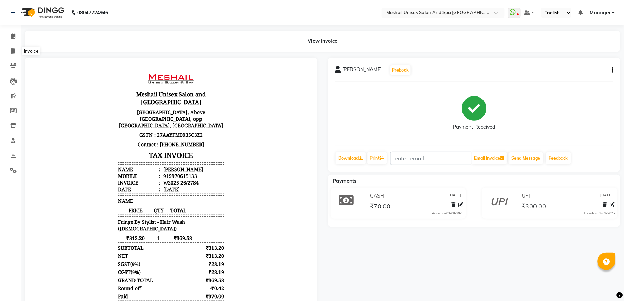
select select "service"
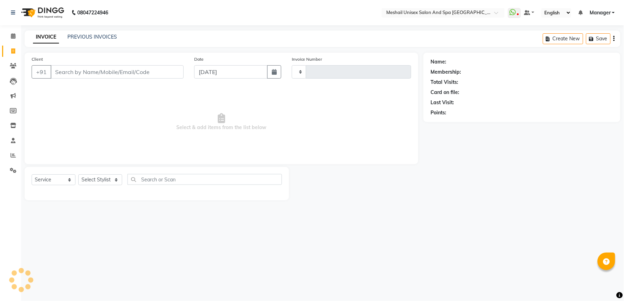
type input "2785"
select select "6711"
click at [108, 37] on link "PREVIOUS INVOICES" at bounding box center [92, 37] width 50 height 6
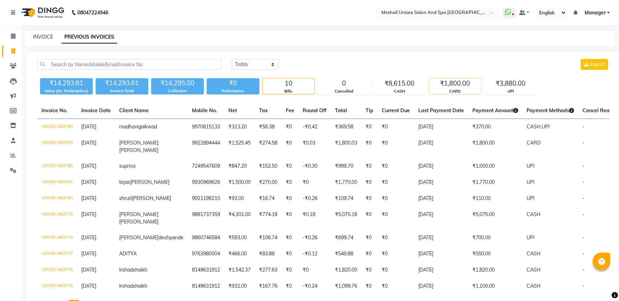
click at [454, 83] on div "₹1,800.00" at bounding box center [455, 84] width 52 height 10
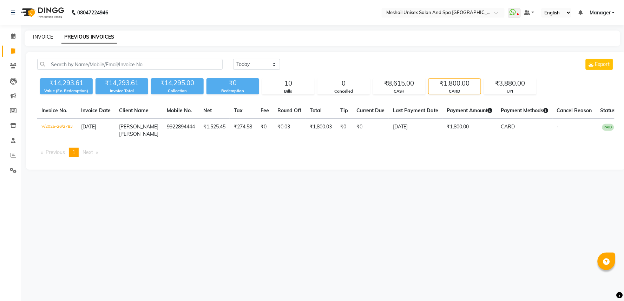
click at [41, 38] on link "INVOICE" at bounding box center [43, 37] width 20 height 6
select select "6711"
select select "service"
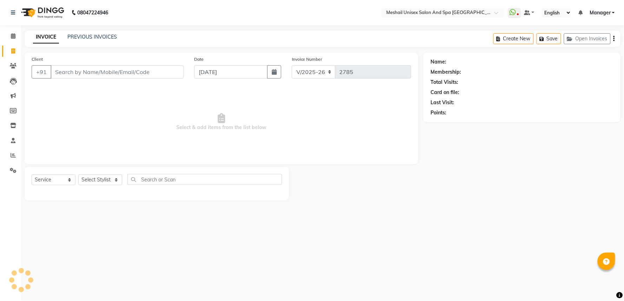
click at [58, 72] on input "Client" at bounding box center [117, 71] width 133 height 13
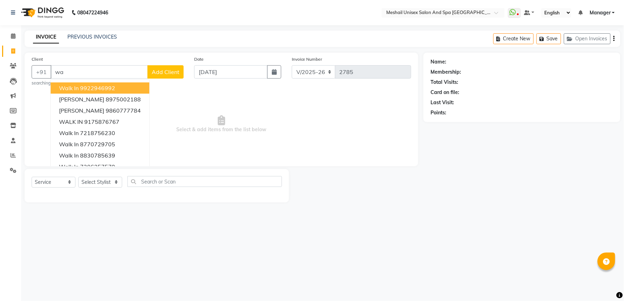
type input "w"
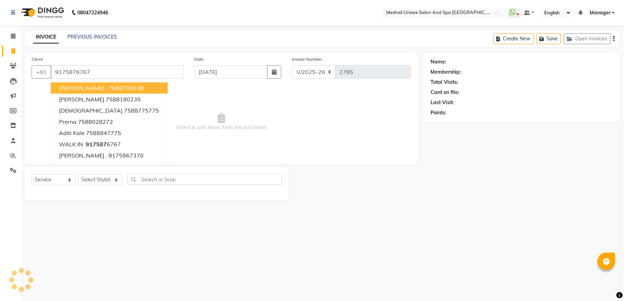
type input "9175876767"
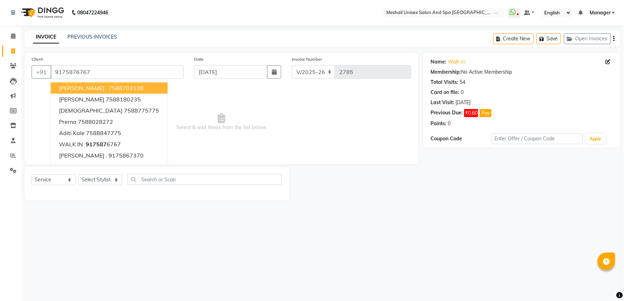
click at [320, 156] on span "Select & add items from the list below" at bounding box center [222, 122] width 380 height 70
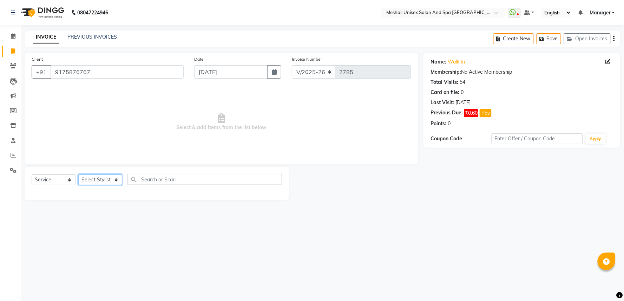
click at [107, 180] on select "Select Stylist Avinash gauri Manager [PERSON_NAME] [PERSON_NAME] [PERSON_NAME] …" at bounding box center [100, 180] width 44 height 11
select select "53320"
click at [78, 175] on select "Select Stylist Avinash gauri Manager [PERSON_NAME] [PERSON_NAME] [PERSON_NAME] …" at bounding box center [100, 180] width 44 height 11
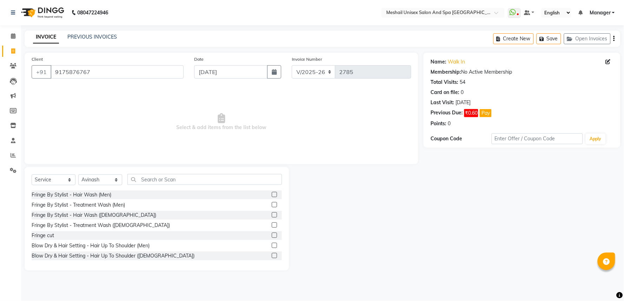
click at [102, 173] on div "Select Service Product Membership Package Voucher Prepaid Gift Card Select Styl…" at bounding box center [157, 219] width 265 height 104
click at [102, 178] on select "Select Stylist Avinash gauri Manager [PERSON_NAME] [PERSON_NAME] [PERSON_NAME] …" at bounding box center [100, 180] width 44 height 11
click at [102, 177] on select "Select Stylist Avinash gauri Manager [PERSON_NAME] [PERSON_NAME] [PERSON_NAME] …" at bounding box center [100, 180] width 44 height 11
click at [178, 175] on input "text" at bounding box center [205, 179] width 155 height 11
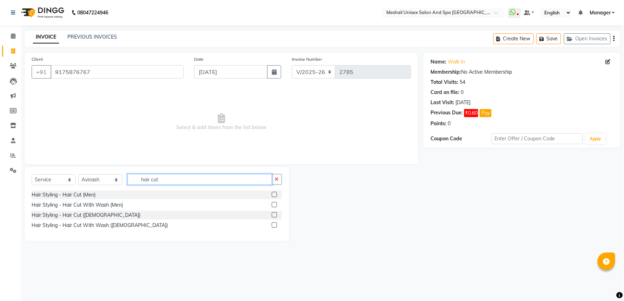
type input "hair cut"
click at [276, 205] on label at bounding box center [274, 204] width 5 height 5
click at [276, 205] on input "checkbox" at bounding box center [274, 205] width 5 height 5
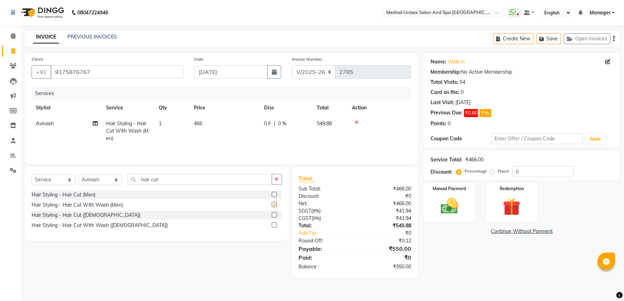
checkbox input "false"
click at [205, 187] on div "Select Service Product Membership Package Voucher Prepaid Gift Card Select Styl…" at bounding box center [157, 182] width 250 height 17
click at [104, 183] on select "Select Stylist Avinash gauri Manager [PERSON_NAME] [PERSON_NAME] [PERSON_NAME] …" at bounding box center [100, 180] width 44 height 11
select select "53323"
click at [78, 175] on select "Select Stylist Avinash gauri Manager [PERSON_NAME] [PERSON_NAME] [PERSON_NAME] …" at bounding box center [100, 180] width 44 height 11
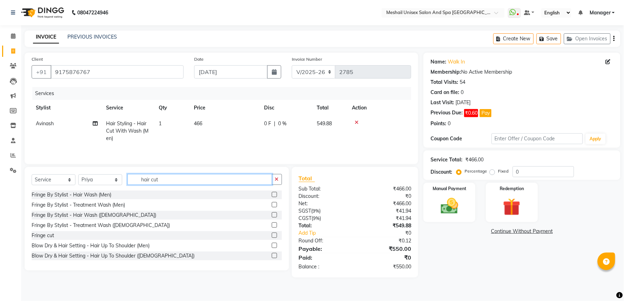
click at [180, 178] on input "hair cut" at bounding box center [200, 179] width 145 height 11
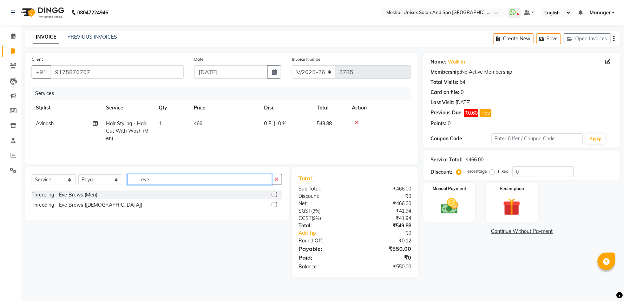
type input "eye"
click at [275, 194] on label at bounding box center [274, 194] width 5 height 5
click at [275, 194] on input "checkbox" at bounding box center [274, 195] width 5 height 5
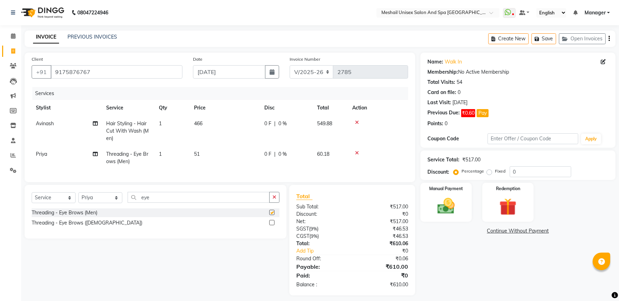
drag, startPoint x: 223, startPoint y: 187, endPoint x: 211, endPoint y: 206, distance: 22.0
click at [223, 190] on div "Client [PHONE_NUMBER] Date [DATE] Invoice Number V/2025 V/[PHONE_NUMBER] Servic…" at bounding box center [219, 174] width 401 height 243
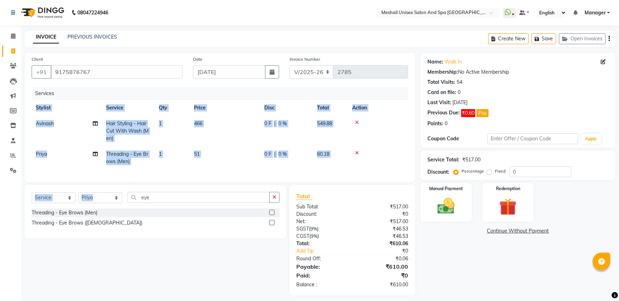
checkbox input "false"
click at [211, 203] on input "eye" at bounding box center [199, 197] width 142 height 11
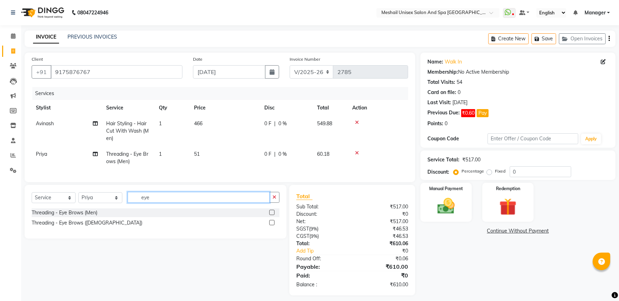
click at [211, 203] on input "eye" at bounding box center [199, 197] width 142 height 11
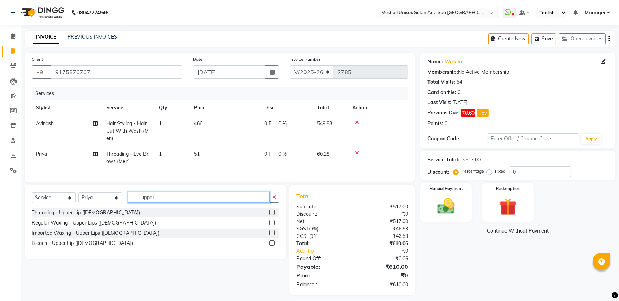
type input "upper"
click at [272, 215] on label at bounding box center [271, 212] width 5 height 5
click at [272, 215] on input "checkbox" at bounding box center [271, 213] width 5 height 5
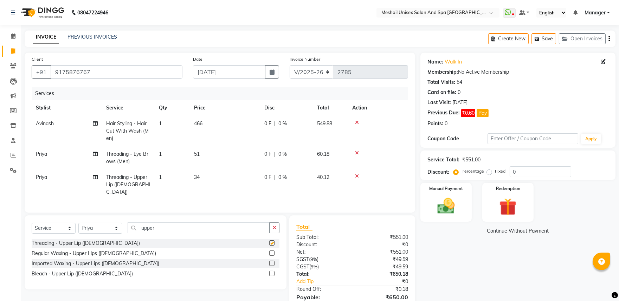
checkbox input "false"
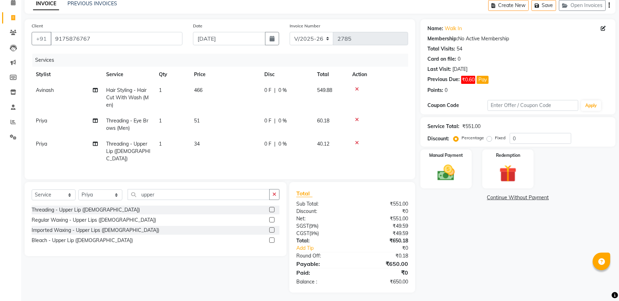
click at [356, 117] on icon at bounding box center [357, 119] width 4 height 5
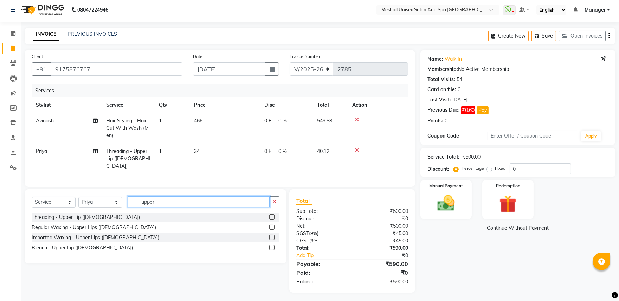
click at [195, 198] on input "upper" at bounding box center [199, 202] width 142 height 11
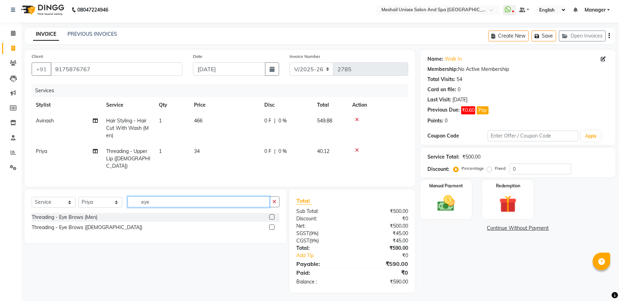
type input "eye"
click at [272, 228] on label at bounding box center [271, 227] width 5 height 5
click at [272, 228] on input "checkbox" at bounding box center [271, 228] width 5 height 5
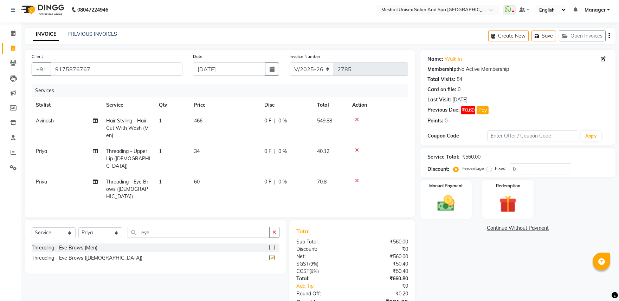
checkbox input "false"
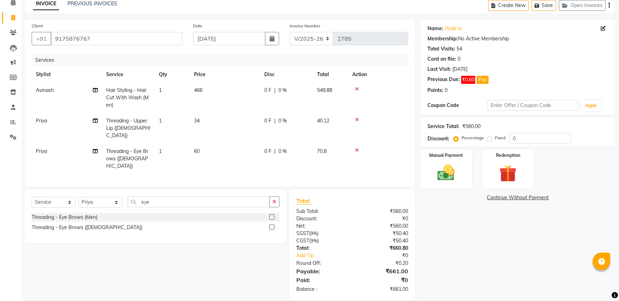
drag, startPoint x: 182, startPoint y: 146, endPoint x: 229, endPoint y: 150, distance: 47.6
click at [183, 147] on td "1" at bounding box center [172, 159] width 35 height 31
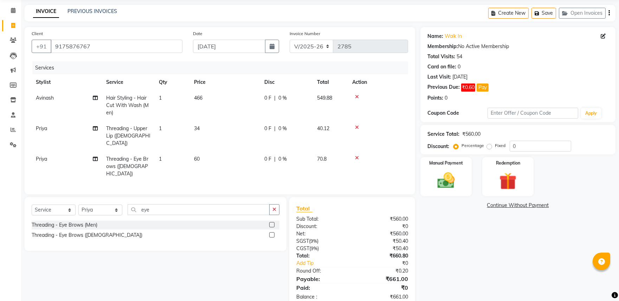
select select "53323"
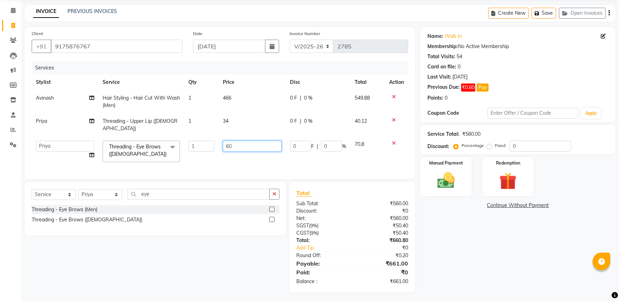
click at [226, 141] on input "60" at bounding box center [252, 146] width 59 height 11
type input "59"
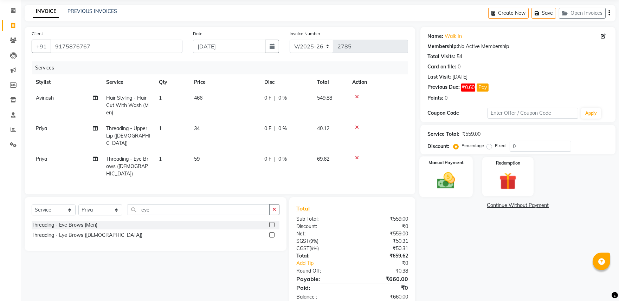
click at [472, 187] on div "Manual Payment" at bounding box center [445, 177] width 53 height 40
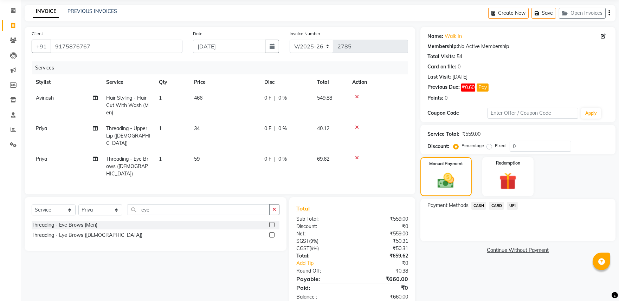
click at [499, 204] on span "CARD" at bounding box center [496, 206] width 15 height 8
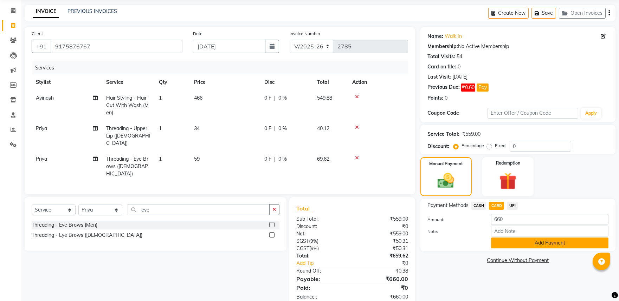
click at [538, 243] on button "Add Payment" at bounding box center [549, 243] width 117 height 11
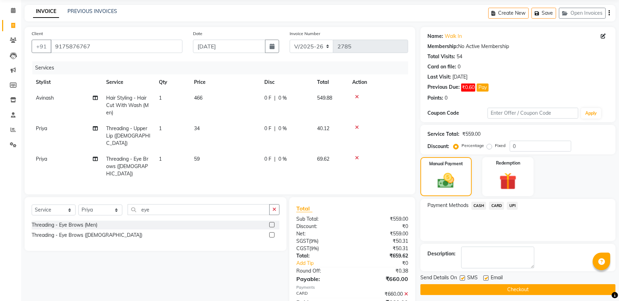
scroll to position [48, 0]
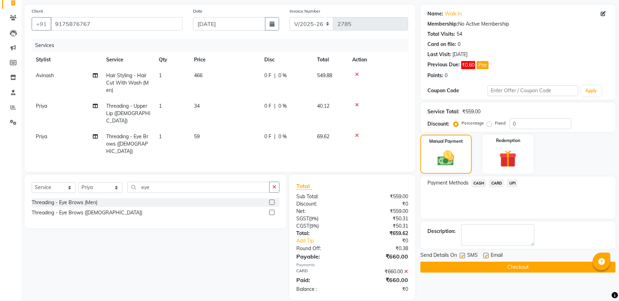
click at [460, 255] on label at bounding box center [462, 255] width 5 height 5
click at [460, 255] on input "checkbox" at bounding box center [462, 256] width 5 height 5
checkbox input "false"
click at [486, 254] on label at bounding box center [485, 255] width 5 height 5
click at [486, 254] on input "checkbox" at bounding box center [485, 256] width 5 height 5
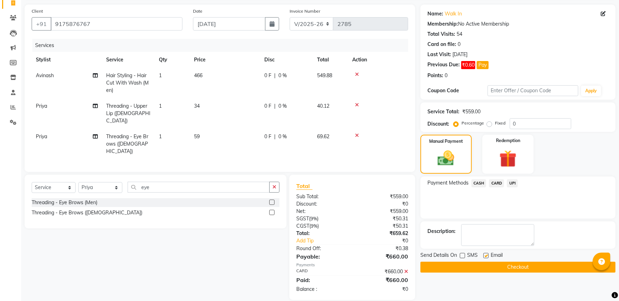
checkbox input "false"
click at [501, 265] on button "Checkout" at bounding box center [517, 267] width 195 height 11
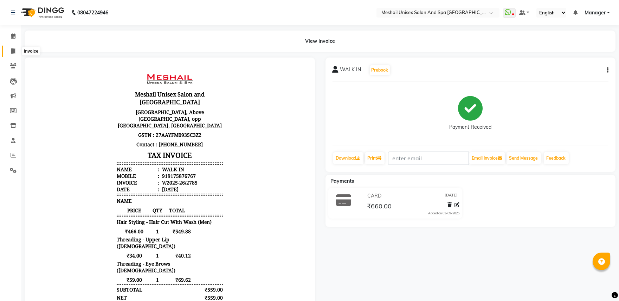
click at [8, 50] on span at bounding box center [13, 51] width 12 height 8
select select "service"
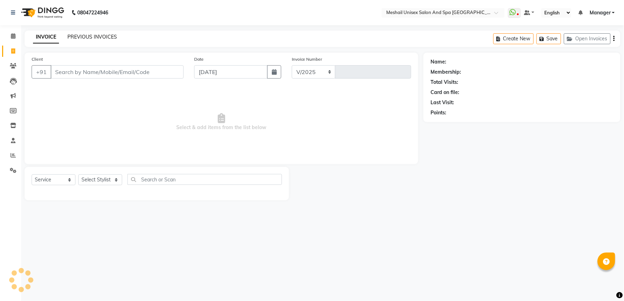
select select "6711"
type input "2786"
click at [87, 38] on link "PREVIOUS INVOICES" at bounding box center [92, 37] width 50 height 6
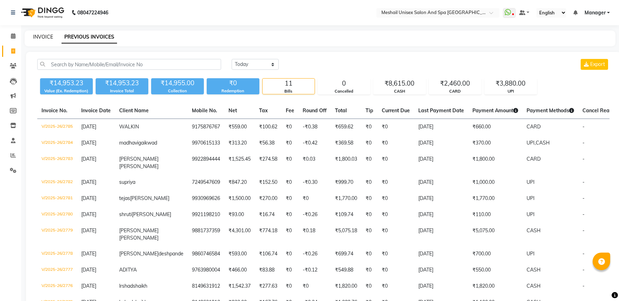
click at [39, 34] on link "INVOICE" at bounding box center [43, 37] width 20 height 6
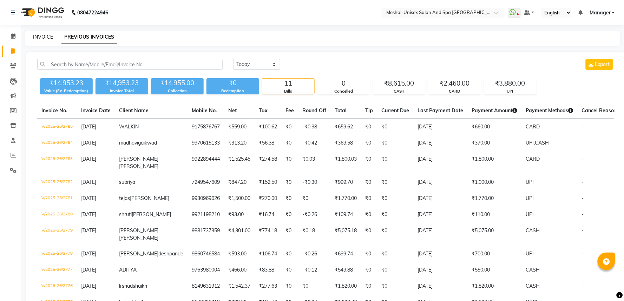
select select "6711"
select select "service"
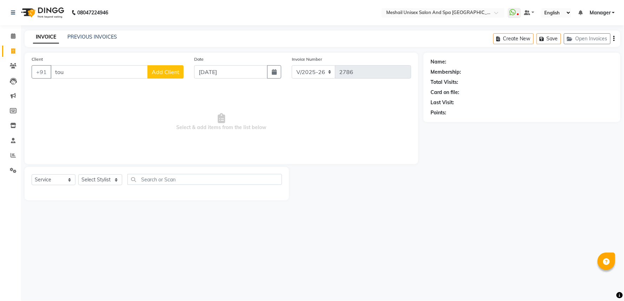
click at [85, 77] on input "tou" at bounding box center [99, 71] width 97 height 13
click at [85, 76] on input "tou" at bounding box center [99, 71] width 97 height 13
type input "7447491111"
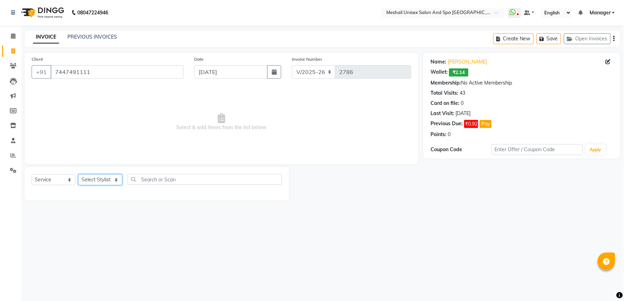
drag, startPoint x: 95, startPoint y: 185, endPoint x: 97, endPoint y: 177, distance: 8.5
click at [95, 185] on select "Select Stylist Avinash gauri Manager [PERSON_NAME] [PERSON_NAME] [PERSON_NAME] …" at bounding box center [100, 180] width 44 height 11
select select "53322"
click at [78, 175] on select "Select Stylist Avinash gauri Manager [PERSON_NAME] [PERSON_NAME] [PERSON_NAME] …" at bounding box center [100, 180] width 44 height 11
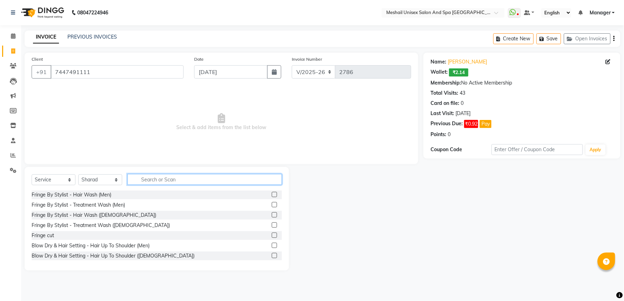
click at [174, 178] on input "text" at bounding box center [205, 179] width 155 height 11
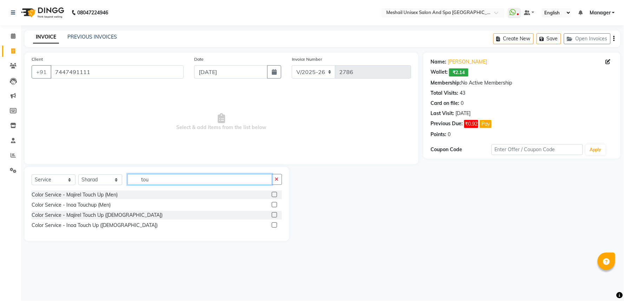
type input "tou"
click at [274, 214] on label at bounding box center [274, 215] width 5 height 5
click at [274, 214] on input "checkbox" at bounding box center [274, 215] width 5 height 5
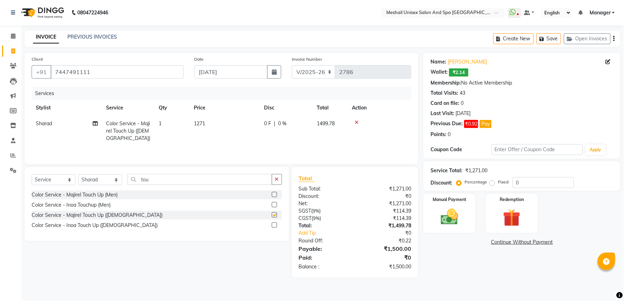
checkbox input "false"
click at [458, 211] on img at bounding box center [450, 217] width 30 height 21
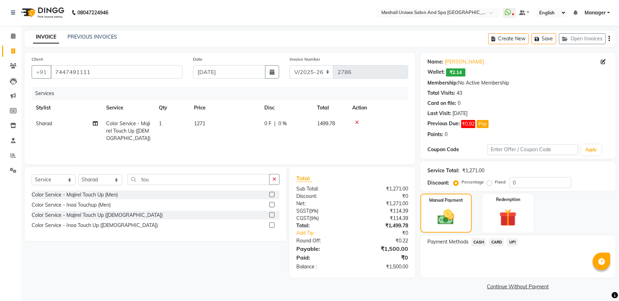
drag, startPoint x: 497, startPoint y: 242, endPoint x: 508, endPoint y: 245, distance: 11.2
click at [498, 242] on span "CARD" at bounding box center [496, 243] width 15 height 8
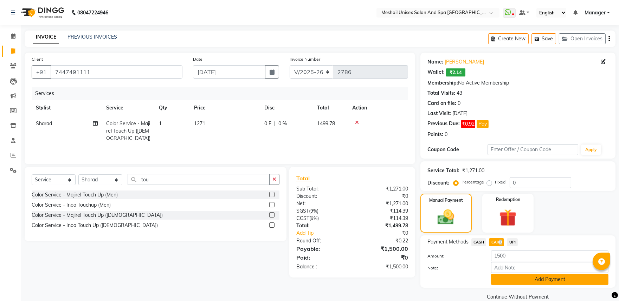
click at [527, 282] on button "Add Payment" at bounding box center [549, 279] width 117 height 11
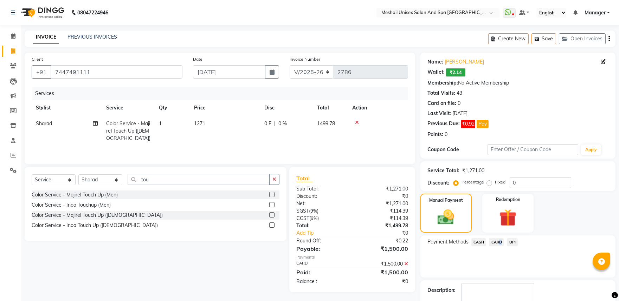
scroll to position [41, 0]
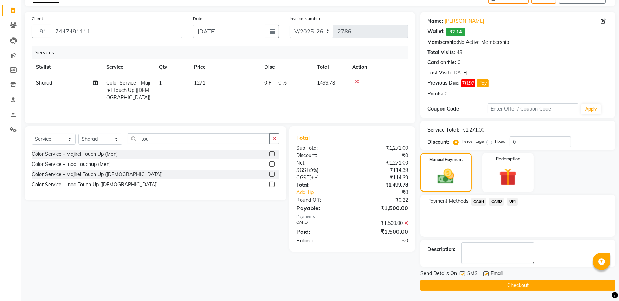
click at [536, 279] on div "Send Details On SMS Email Checkout" at bounding box center [517, 280] width 195 height 21
click at [536, 287] on button "Checkout" at bounding box center [517, 285] width 195 height 11
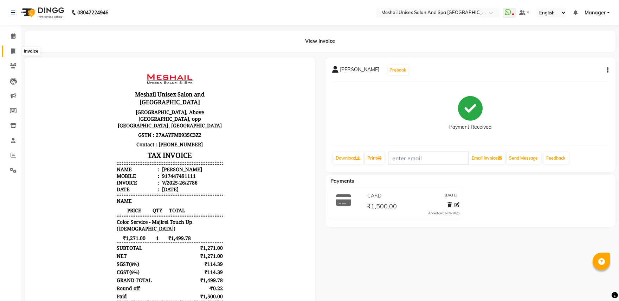
click at [7, 47] on link "Invoice" at bounding box center [10, 52] width 17 height 12
select select "service"
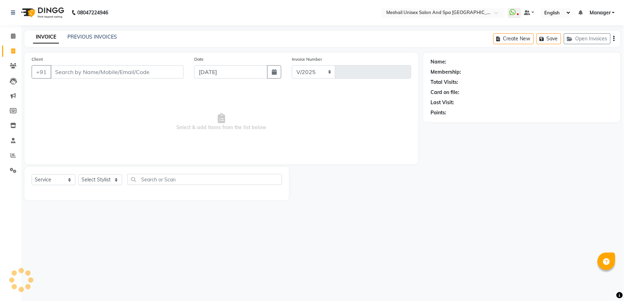
select select "6711"
type input "2787"
click at [69, 74] on input "Client" at bounding box center [117, 71] width 133 height 13
type input "8975003213"
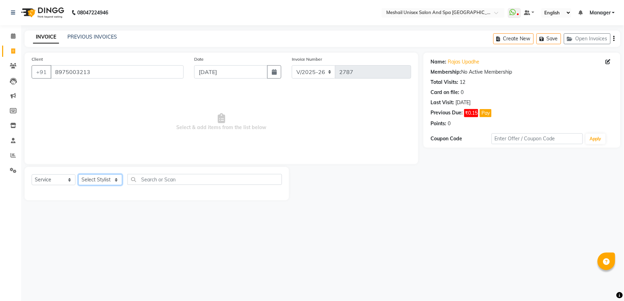
click at [109, 178] on select "Select Stylist Avinash gauri Manager [PERSON_NAME] [PERSON_NAME] [PERSON_NAME] …" at bounding box center [100, 180] width 44 height 11
select select "53320"
click at [78, 175] on select "Select Stylist Avinash gauri Manager [PERSON_NAME] [PERSON_NAME] [PERSON_NAME] …" at bounding box center [100, 180] width 44 height 11
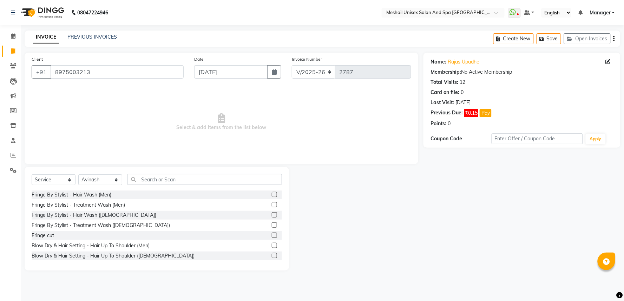
click at [162, 173] on div "Select Service Product Membership Package Voucher Prepaid Gift Card Select Styl…" at bounding box center [157, 219] width 265 height 104
click at [159, 177] on input "text" at bounding box center [205, 179] width 155 height 11
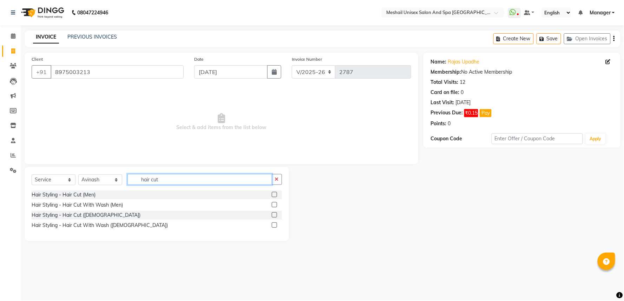
type input "hair cut"
click at [275, 206] on label at bounding box center [274, 204] width 5 height 5
click at [275, 206] on input "checkbox" at bounding box center [274, 205] width 5 height 5
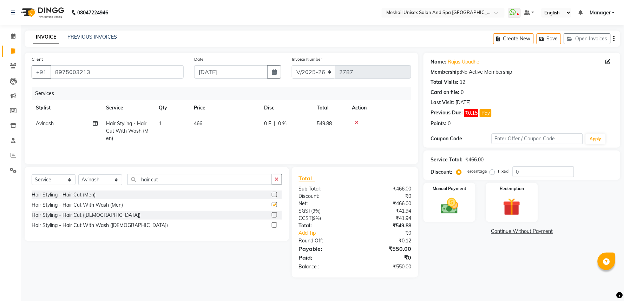
checkbox input "false"
click at [212, 185] on input "hair cut" at bounding box center [200, 179] width 145 height 11
click at [212, 184] on input "hair cut" at bounding box center [200, 179] width 145 height 11
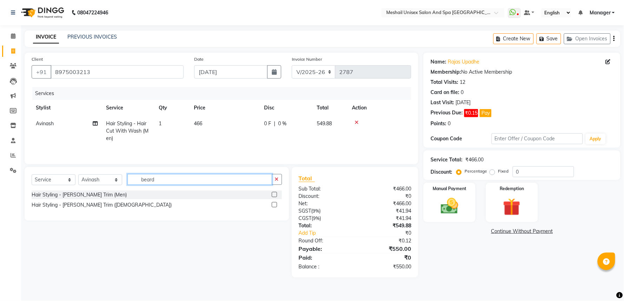
type input "beard"
click at [275, 193] on label at bounding box center [274, 194] width 5 height 5
click at [275, 193] on input "checkbox" at bounding box center [274, 195] width 5 height 5
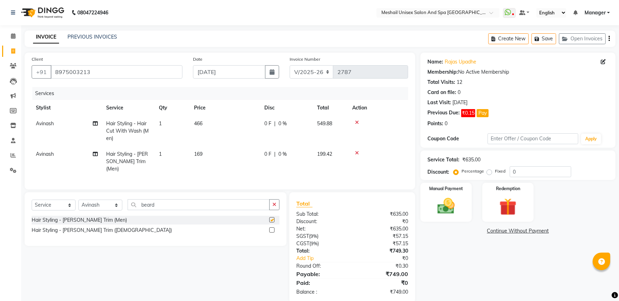
checkbox input "false"
drag, startPoint x: 196, startPoint y: 159, endPoint x: 205, endPoint y: 155, distance: 10.4
click at [196, 159] on td "169" at bounding box center [225, 162] width 70 height 31
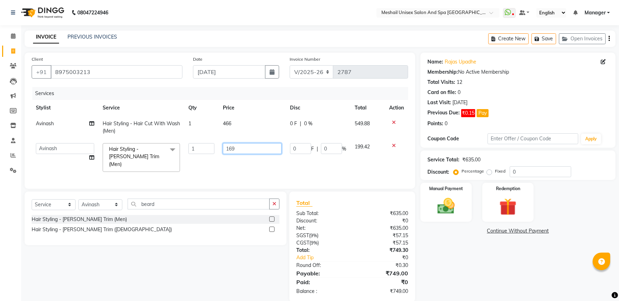
click at [223, 146] on input "169" at bounding box center [252, 148] width 59 height 11
type input "127"
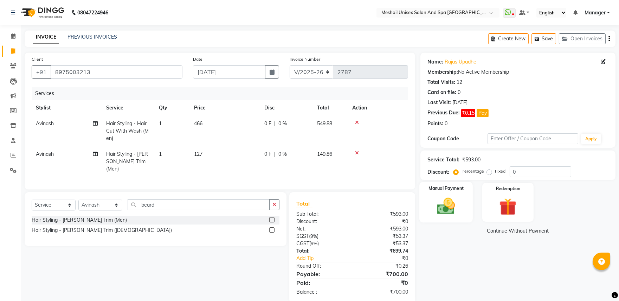
click at [456, 205] on img at bounding box center [445, 206] width 29 height 21
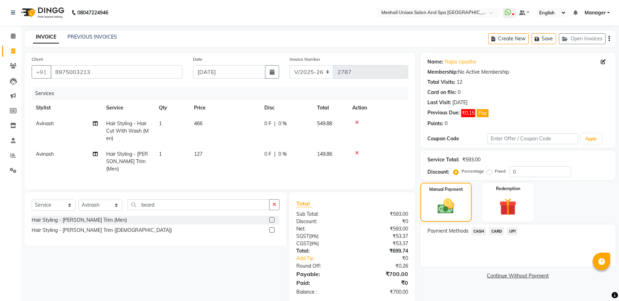
click at [511, 229] on span "UPI" at bounding box center [512, 232] width 11 height 8
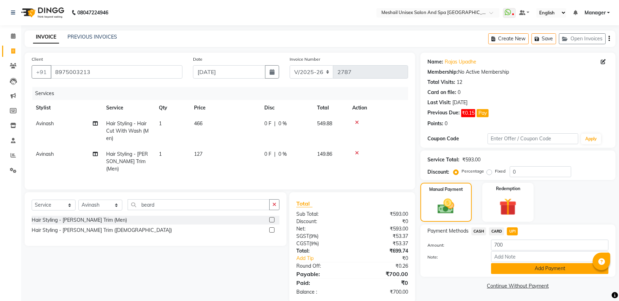
click at [546, 272] on button "Add Payment" at bounding box center [549, 268] width 117 height 11
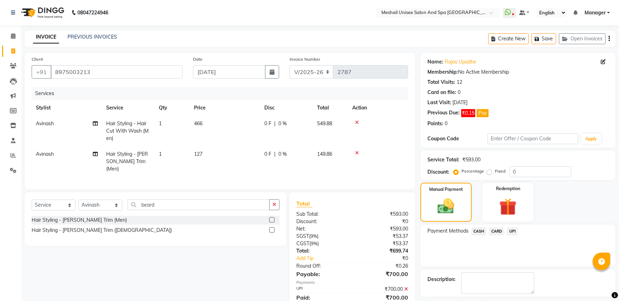
scroll to position [30, 0]
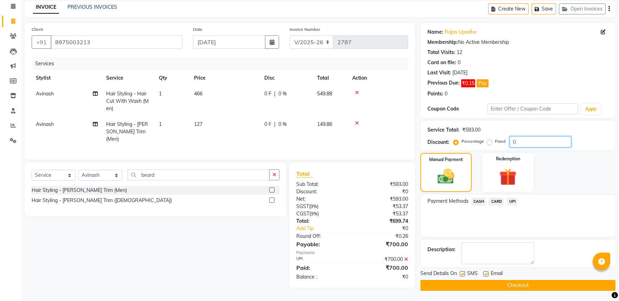
click at [510, 141] on input "0" at bounding box center [539, 142] width 61 height 11
type input "15"
click at [403, 258] on div "₹700.00" at bounding box center [382, 259] width 61 height 7
click at [406, 258] on icon at bounding box center [406, 259] width 4 height 5
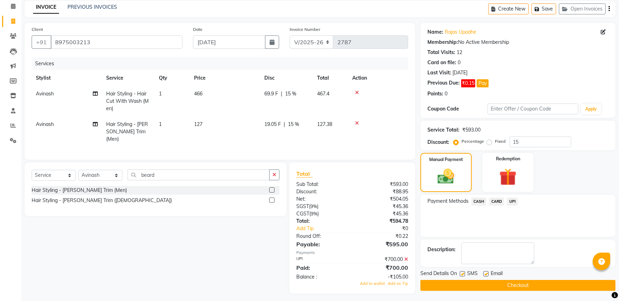
scroll to position [11, 0]
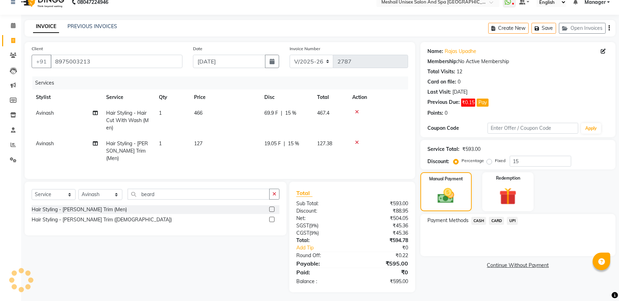
click at [509, 223] on span "UPI" at bounding box center [512, 221] width 11 height 8
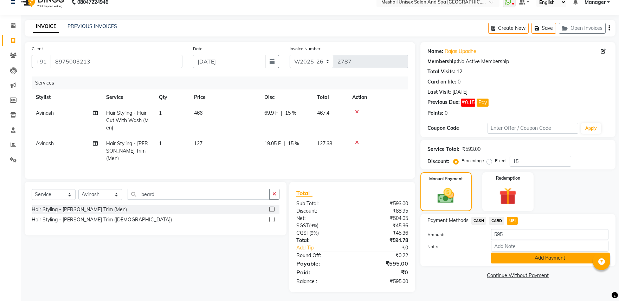
click at [518, 258] on button "Add Payment" at bounding box center [549, 258] width 117 height 11
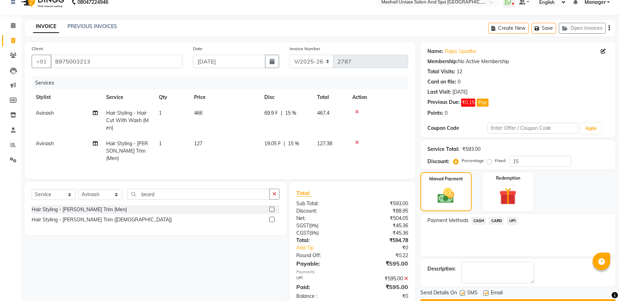
scroll to position [30, 0]
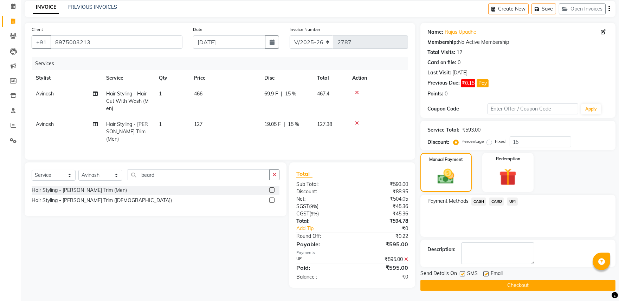
click at [519, 285] on button "Checkout" at bounding box center [517, 285] width 195 height 11
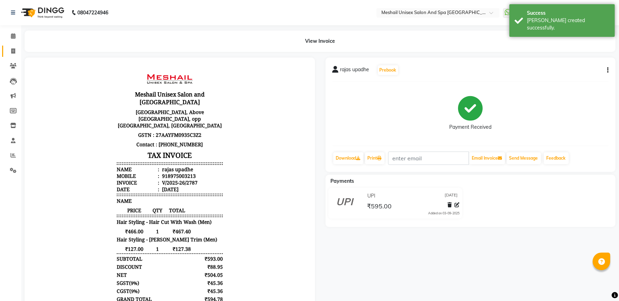
click at [15, 47] on span at bounding box center [13, 51] width 12 height 8
select select "service"
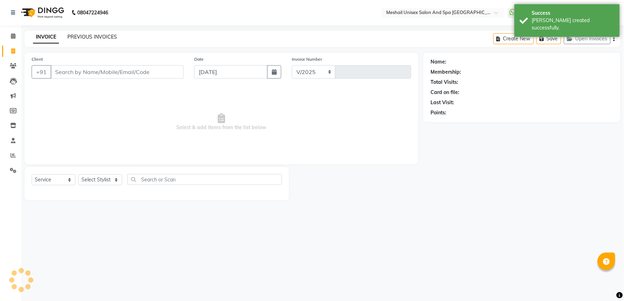
select select "6711"
type input "2788"
click at [92, 32] on div "INVOICE PREVIOUS INVOICES Create New Save Open Invoices" at bounding box center [323, 39] width 596 height 17
click at [91, 36] on link "PREVIOUS INVOICES" at bounding box center [92, 37] width 50 height 6
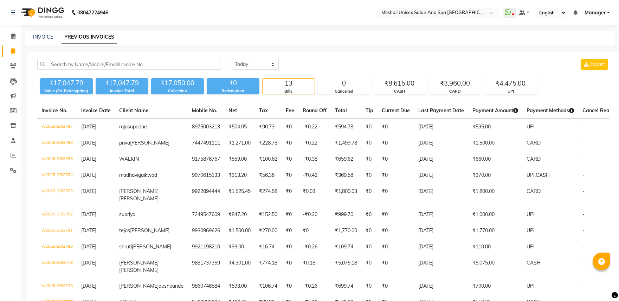
click at [41, 33] on div "INVOICE" at bounding box center [43, 36] width 20 height 7
click at [46, 40] on div "INVOICE" at bounding box center [43, 36] width 20 height 7
click at [45, 34] on link "INVOICE" at bounding box center [43, 37] width 20 height 6
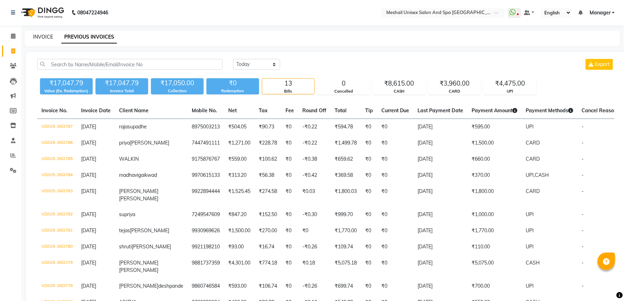
select select "service"
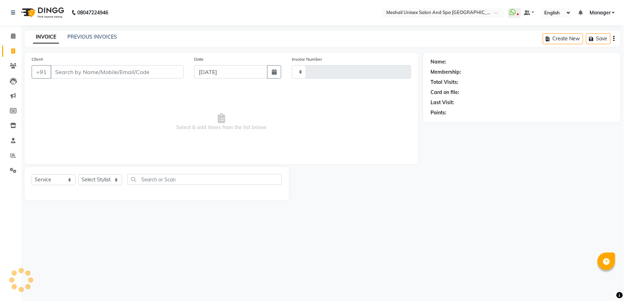
type input "2788"
select select "6711"
click at [71, 81] on div "Client +91" at bounding box center [107, 70] width 163 height 29
click at [69, 78] on input "Client" at bounding box center [117, 71] width 133 height 13
click at [69, 73] on input "Client" at bounding box center [117, 71] width 133 height 13
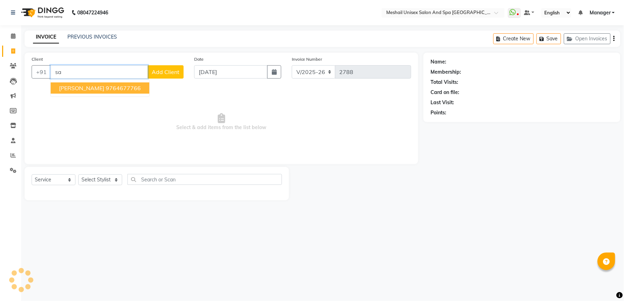
type input "s"
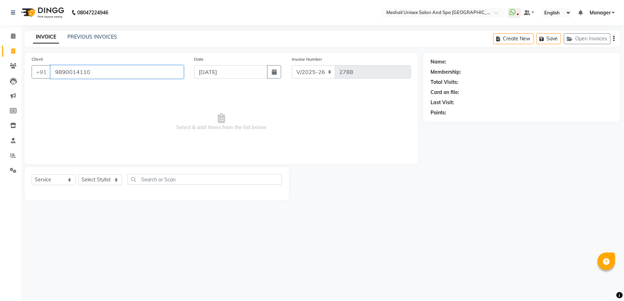
type input "9890014110"
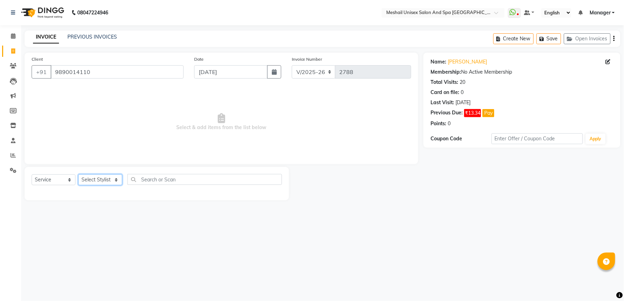
click at [100, 180] on select "Select Stylist Avinash gauri Manager [PERSON_NAME] [PERSON_NAME] [PERSON_NAME] …" at bounding box center [100, 180] width 44 height 11
select select "89752"
click at [78, 175] on select "Select Stylist Avinash gauri Manager [PERSON_NAME] [PERSON_NAME] [PERSON_NAME] …" at bounding box center [100, 180] width 44 height 11
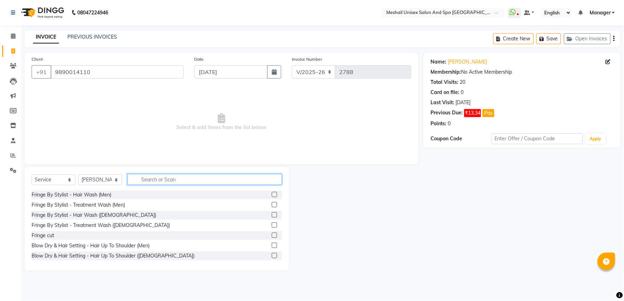
click at [156, 181] on input "text" at bounding box center [205, 179] width 155 height 11
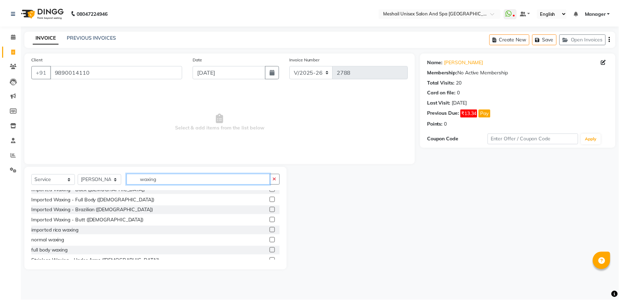
scroll to position [312, 0]
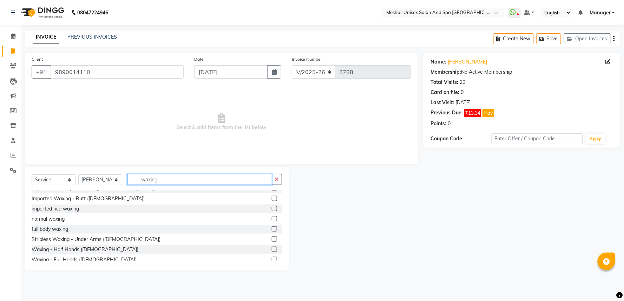
type input "waxing"
click at [272, 209] on label at bounding box center [274, 208] width 5 height 5
click at [272, 209] on input "checkbox" at bounding box center [274, 209] width 5 height 5
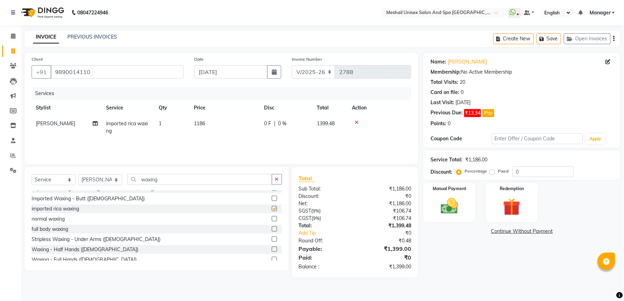
checkbox input "false"
drag, startPoint x: 199, startPoint y: 124, endPoint x: 217, endPoint y: 124, distance: 17.9
click at [199, 124] on span "1186" at bounding box center [199, 124] width 11 height 6
select select "89752"
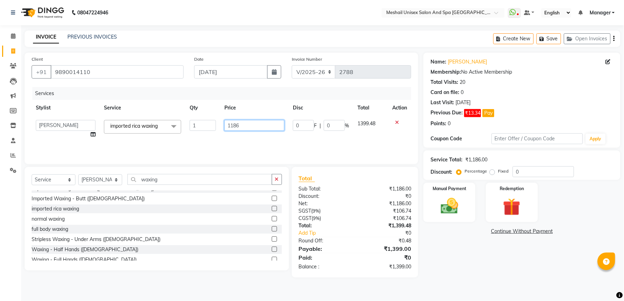
click at [227, 126] on input "1186" at bounding box center [254, 125] width 60 height 11
type input "3390"
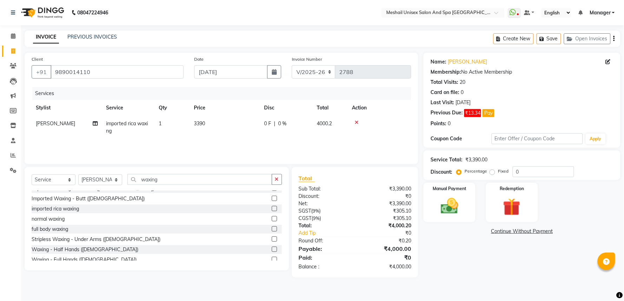
click at [458, 224] on div "Name: [PERSON_NAME] Membership: No Active Membership Total Visits: 20 Card on f…" at bounding box center [525, 165] width 202 height 225
click at [458, 214] on img at bounding box center [450, 206] width 30 height 21
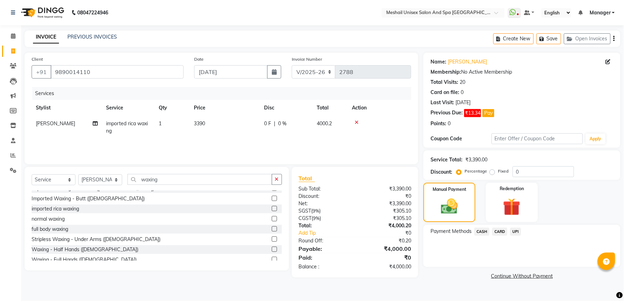
drag, startPoint x: 199, startPoint y: 124, endPoint x: 220, endPoint y: 124, distance: 21.1
click at [200, 124] on span "3390" at bounding box center [199, 124] width 11 height 6
select select "89752"
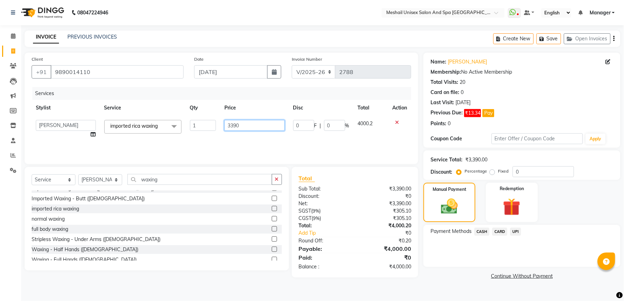
click at [225, 123] on input "3390" at bounding box center [254, 125] width 60 height 11
type input "3220"
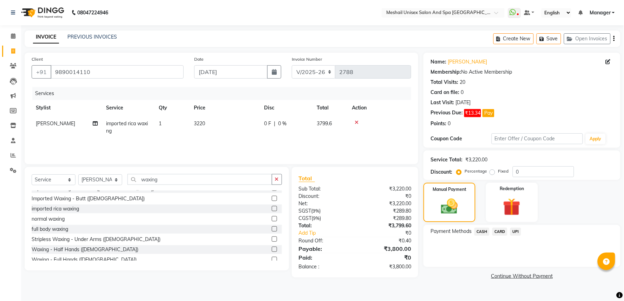
click at [480, 233] on span "CASH" at bounding box center [482, 232] width 15 height 8
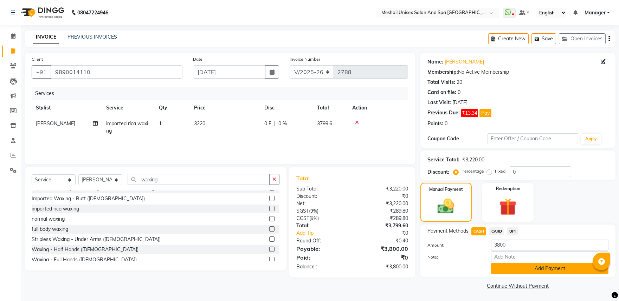
click at [517, 266] on button "Add Payment" at bounding box center [549, 268] width 117 height 11
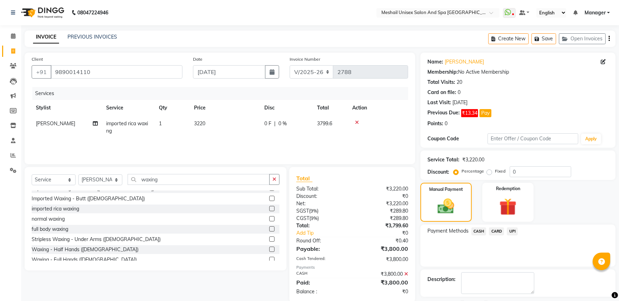
scroll to position [30, 0]
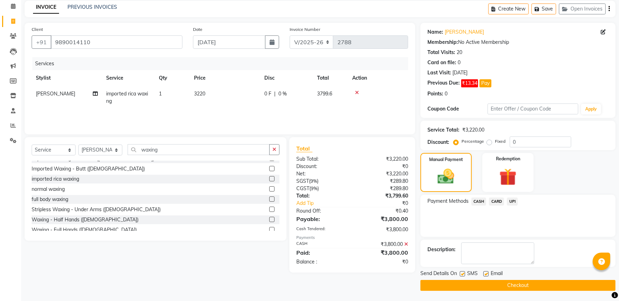
click at [461, 273] on label at bounding box center [462, 274] width 5 height 5
click at [461, 273] on input "checkbox" at bounding box center [462, 274] width 5 height 5
checkbox input "false"
click at [487, 272] on label at bounding box center [485, 274] width 5 height 5
click at [487, 272] on input "checkbox" at bounding box center [485, 274] width 5 height 5
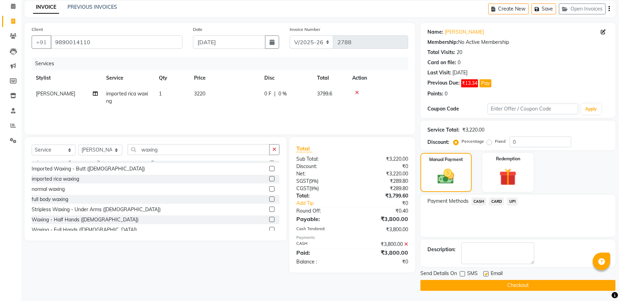
checkbox input "false"
click at [496, 285] on button "Checkout" at bounding box center [517, 285] width 195 height 11
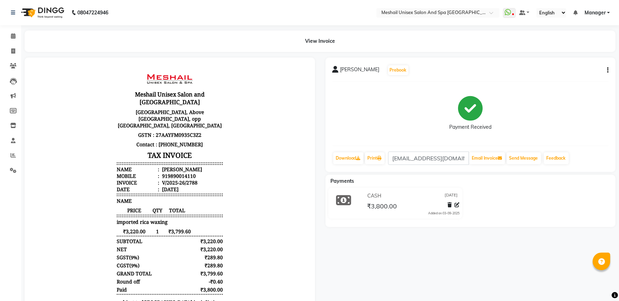
click at [608, 70] on icon "button" at bounding box center [607, 70] width 1 height 0
click at [572, 77] on div "Edit Invoice" at bounding box center [572, 79] width 48 height 9
select select "service"
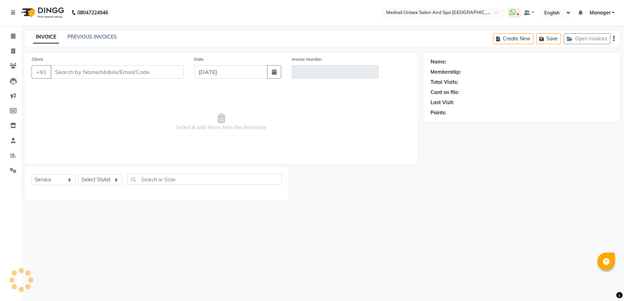
type input "9890014110"
type input "V/2025-26/2788"
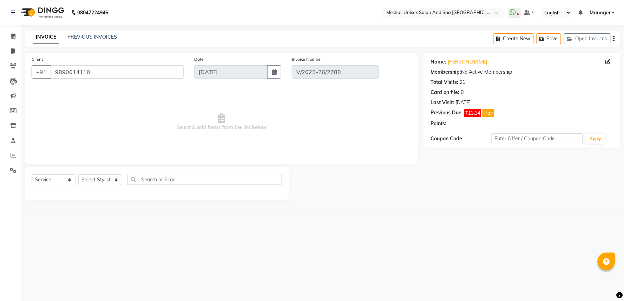
select select "select"
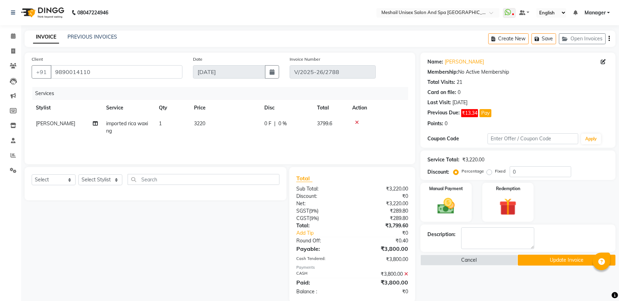
click at [219, 121] on td "3220" at bounding box center [225, 127] width 70 height 23
select select "89752"
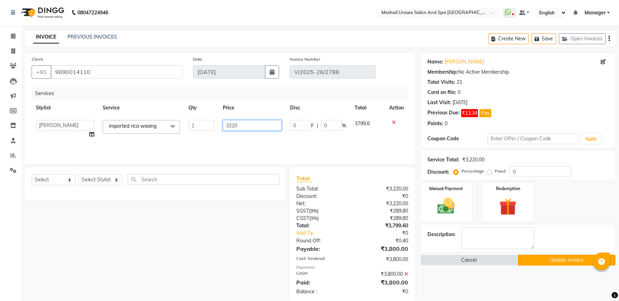
click at [223, 125] on input "3220" at bounding box center [252, 125] width 59 height 11
type input "3390"
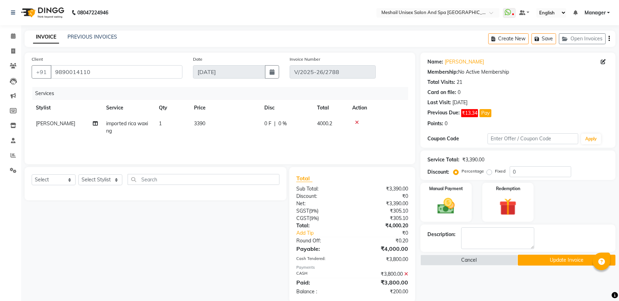
click at [406, 275] on icon at bounding box center [406, 274] width 4 height 5
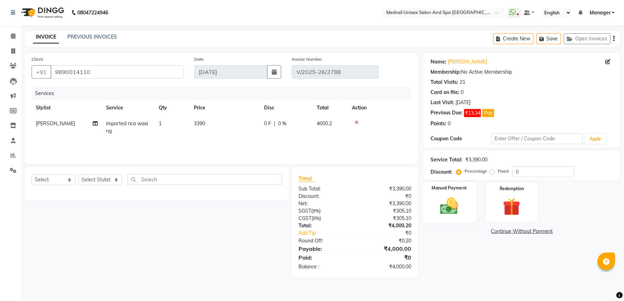
drag, startPoint x: 460, startPoint y: 211, endPoint x: 465, endPoint y: 214, distance: 5.4
click at [461, 211] on img at bounding box center [450, 206] width 30 height 21
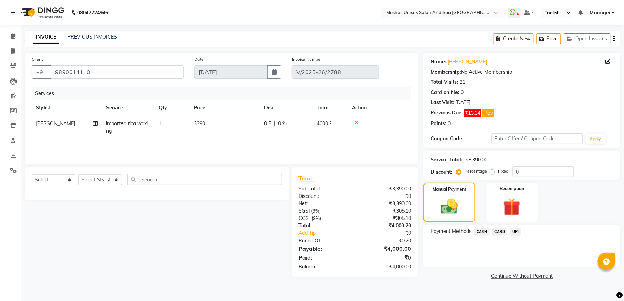
drag, startPoint x: 481, startPoint y: 230, endPoint x: 488, endPoint y: 237, distance: 9.9
click at [480, 231] on span "CASH" at bounding box center [482, 232] width 15 height 8
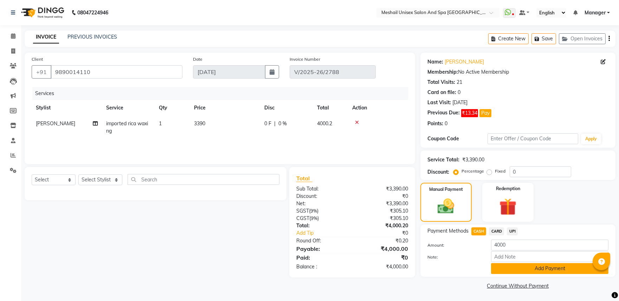
click at [508, 268] on button "Add Payment" at bounding box center [549, 268] width 117 height 11
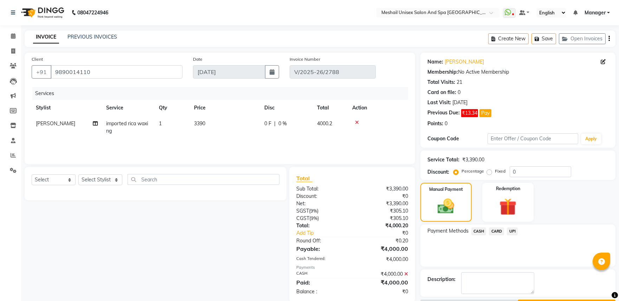
scroll to position [20, 0]
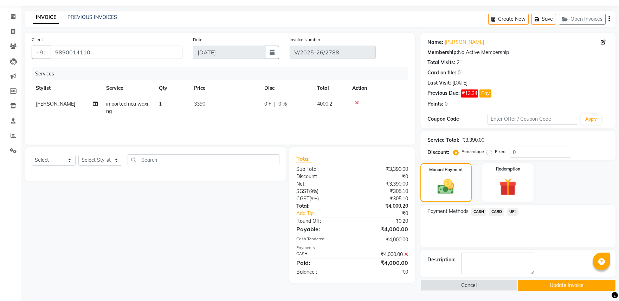
click at [573, 287] on button "Update Invoice" at bounding box center [566, 285] width 98 height 11
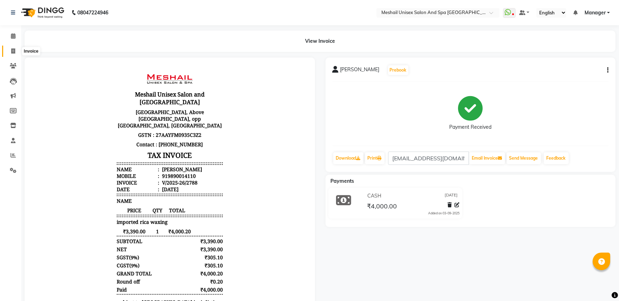
click at [17, 53] on span at bounding box center [13, 51] width 12 height 8
select select "service"
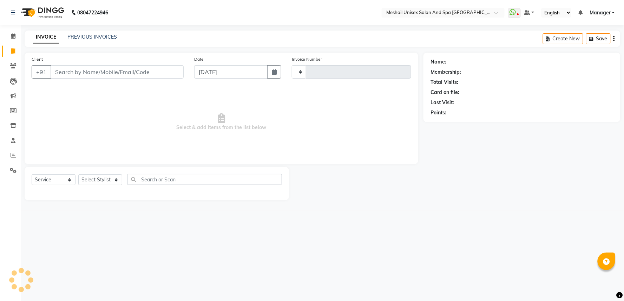
type input "2789"
select select "6711"
click at [70, 75] on input "Client" at bounding box center [117, 71] width 133 height 13
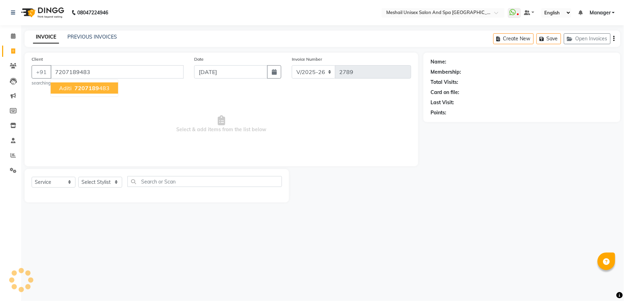
type input "7207189483"
click at [97, 87] on span "7207189483" at bounding box center [91, 88] width 35 height 7
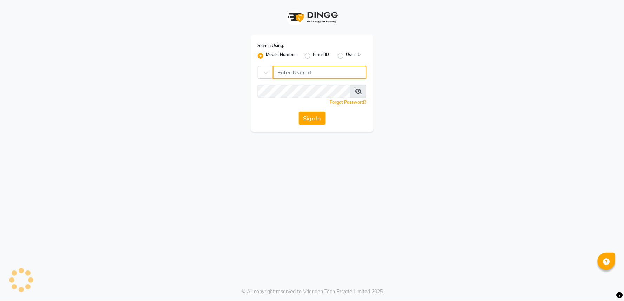
type input "9552504325"
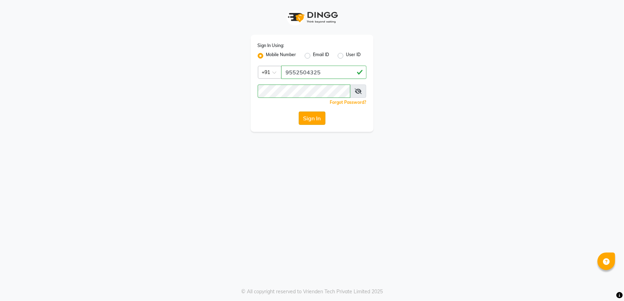
click at [316, 123] on button "Sign In" at bounding box center [312, 118] width 27 height 13
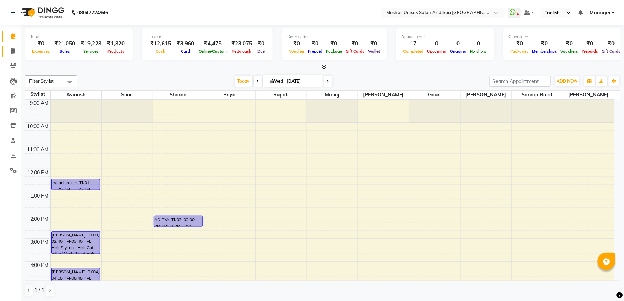
click at [20, 51] on li "Invoice" at bounding box center [10, 51] width 21 height 15
click at [15, 50] on icon at bounding box center [13, 50] width 4 height 5
select select "service"
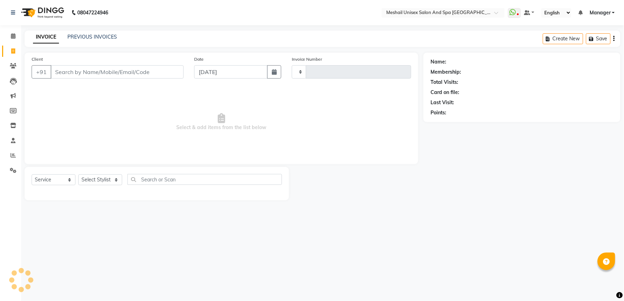
type input "2789"
select select "6711"
click at [74, 73] on input "Client" at bounding box center [117, 71] width 133 height 13
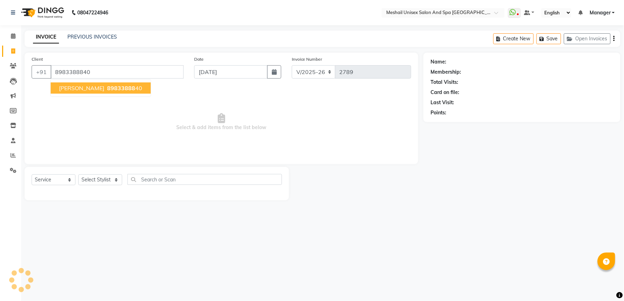
type input "8983388840"
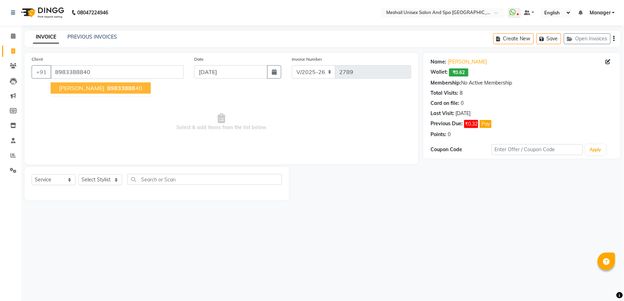
click at [107, 87] on span "89833888" at bounding box center [121, 88] width 28 height 7
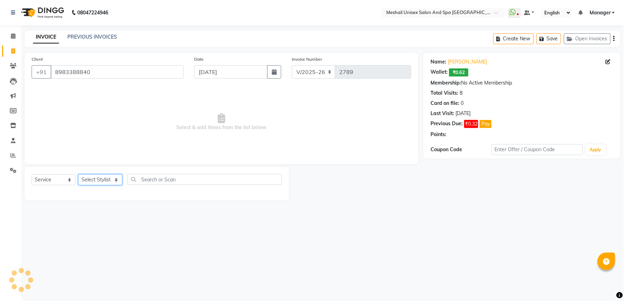
click at [101, 175] on select "Select Stylist Avinash gauri Manager [PERSON_NAME] [PERSON_NAME] [PERSON_NAME] …" at bounding box center [100, 180] width 44 height 11
select select "53320"
click at [78, 175] on select "Select Stylist Avinash gauri Manager [PERSON_NAME] [PERSON_NAME] [PERSON_NAME] …" at bounding box center [100, 180] width 44 height 11
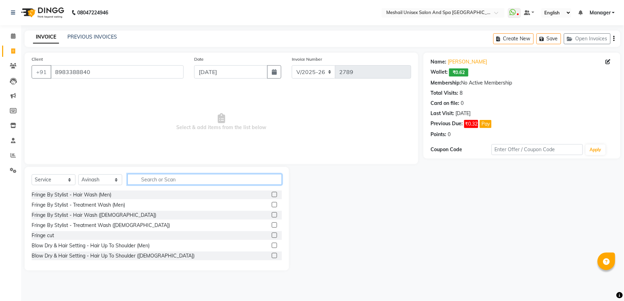
click at [177, 180] on input "text" at bounding box center [205, 179] width 155 height 11
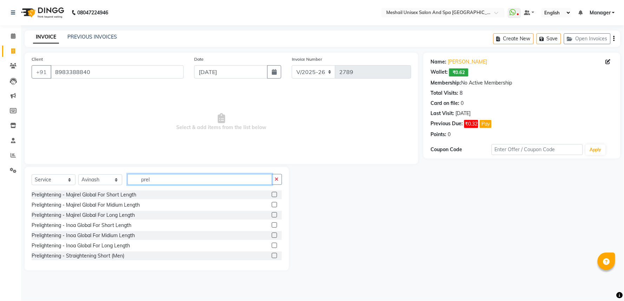
type input "prel"
click at [272, 206] on label at bounding box center [274, 204] width 5 height 5
click at [272, 206] on input "checkbox" at bounding box center [274, 205] width 5 height 5
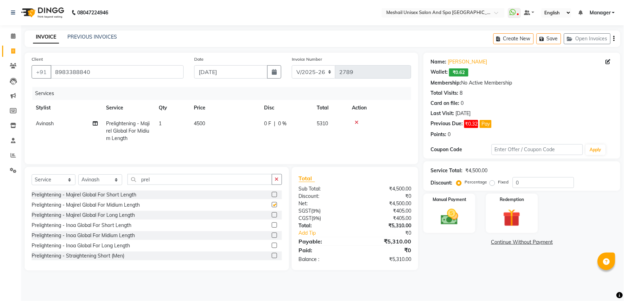
checkbox input "false"
click at [194, 124] on span "4500" at bounding box center [199, 124] width 11 height 6
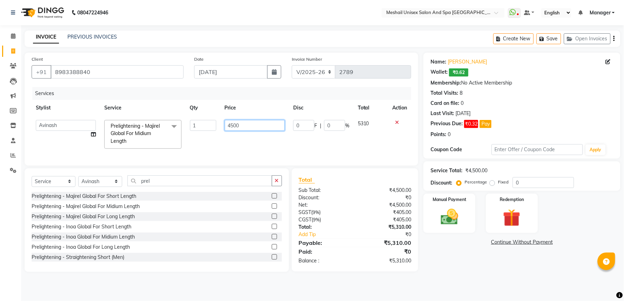
click at [226, 124] on input "4500" at bounding box center [255, 125] width 60 height 11
type input "7000"
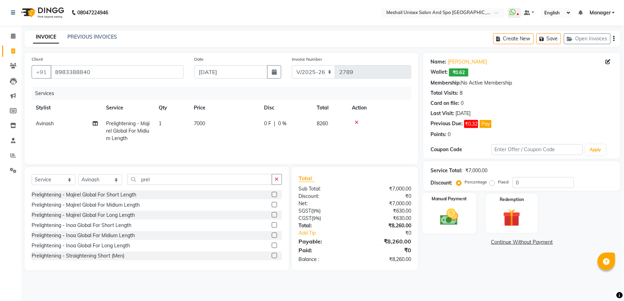
click at [451, 219] on img at bounding box center [450, 217] width 30 height 21
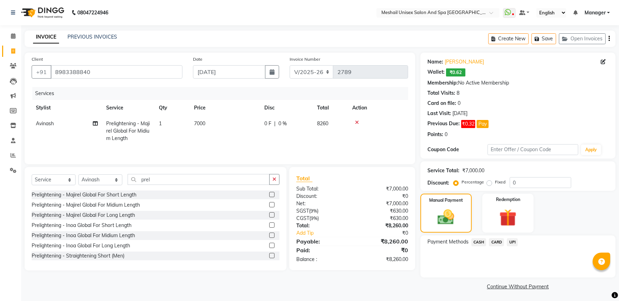
click at [514, 242] on span "UPI" at bounding box center [512, 243] width 11 height 8
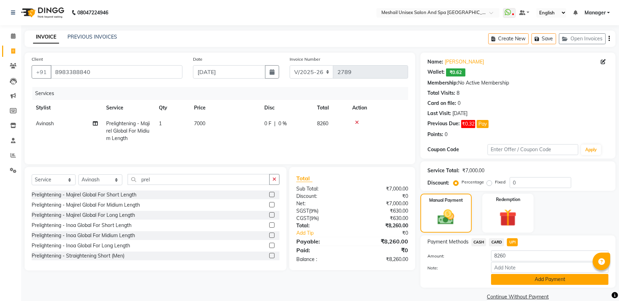
click at [529, 282] on button "Add Payment" at bounding box center [549, 279] width 117 height 11
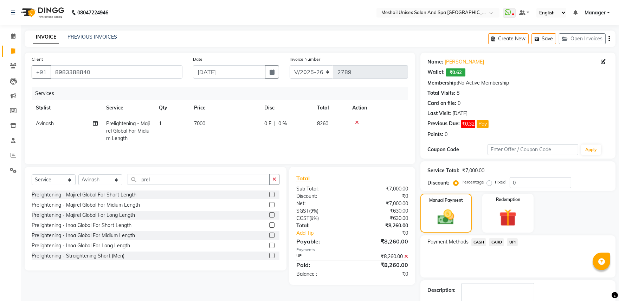
scroll to position [41, 0]
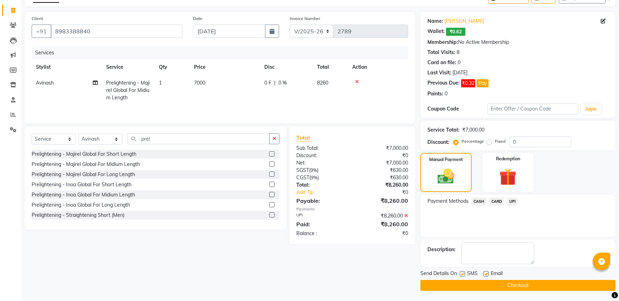
click at [540, 283] on button "Checkout" at bounding box center [517, 285] width 195 height 11
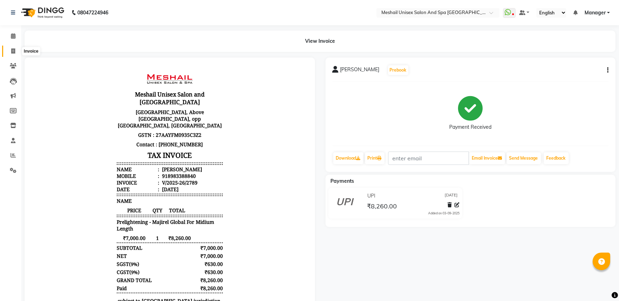
click at [13, 51] on icon at bounding box center [13, 50] width 4 height 5
select select "service"
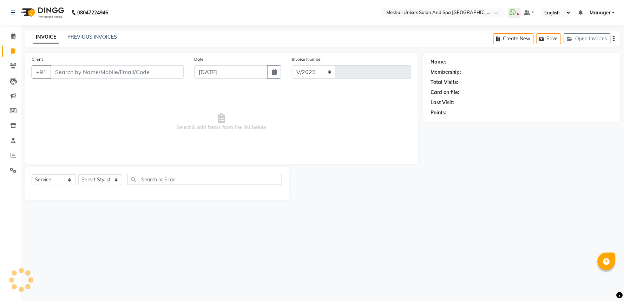
select select "6711"
type input "2790"
click at [104, 39] on link "PREVIOUS INVOICES" at bounding box center [92, 37] width 50 height 6
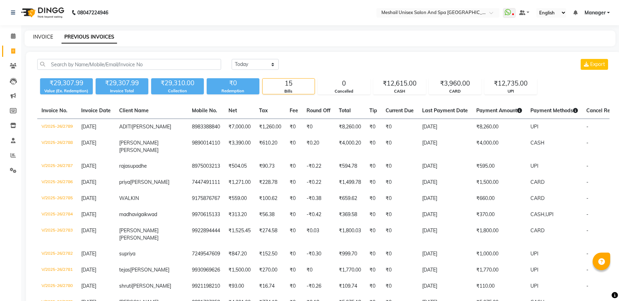
click at [51, 39] on link "INVOICE" at bounding box center [43, 37] width 20 height 6
select select "service"
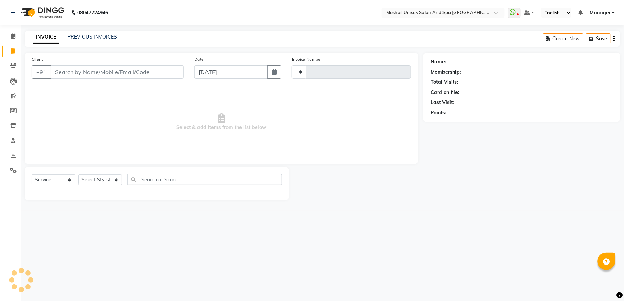
type input "2790"
select select "6711"
click at [76, 54] on div "Client +91 Date [DATE] Invoice Number V/2025 V/[PHONE_NUMBER] Select & add item…" at bounding box center [222, 109] width 394 height 112
click at [148, 78] on input "Client" at bounding box center [117, 71] width 133 height 13
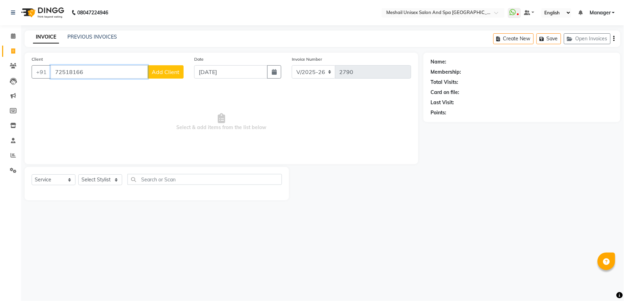
click at [131, 73] on input "72518166" at bounding box center [99, 71] width 97 height 13
click at [130, 73] on input "72518166" at bounding box center [99, 71] width 97 height 13
click at [129, 73] on input "72518166" at bounding box center [99, 71] width 97 height 13
click at [121, 90] on ngb-highlight "7218166 802" at bounding box center [107, 88] width 37 height 7
type input "7218166802"
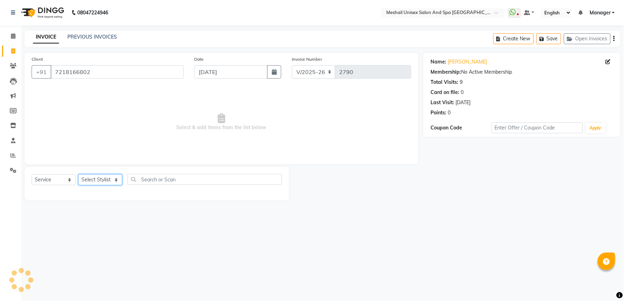
click at [109, 179] on select "Select Stylist Avinash gauri Manager [PERSON_NAME] [PERSON_NAME] [PERSON_NAME] …" at bounding box center [100, 180] width 44 height 11
select select "53322"
click at [78, 175] on select "Select Stylist Avinash gauri Manager [PERSON_NAME] [PERSON_NAME] [PERSON_NAME] …" at bounding box center [100, 180] width 44 height 11
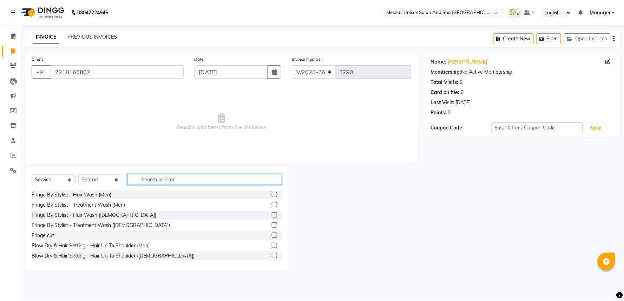
click at [164, 176] on input "text" at bounding box center [205, 179] width 155 height 11
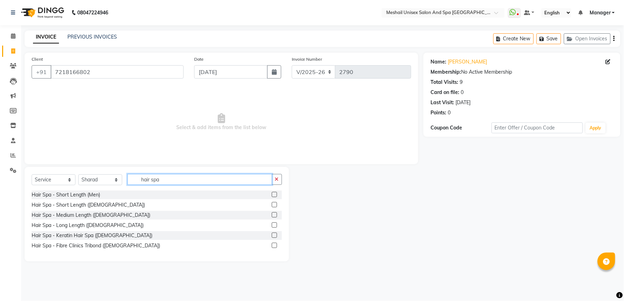
type input "hair spa"
click at [275, 213] on label at bounding box center [274, 215] width 5 height 5
click at [275, 213] on input "checkbox" at bounding box center [274, 215] width 5 height 5
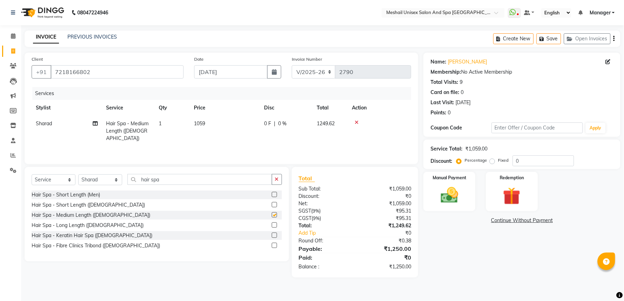
checkbox input "false"
click at [202, 122] on span "1059" at bounding box center [199, 124] width 11 height 6
select select "53322"
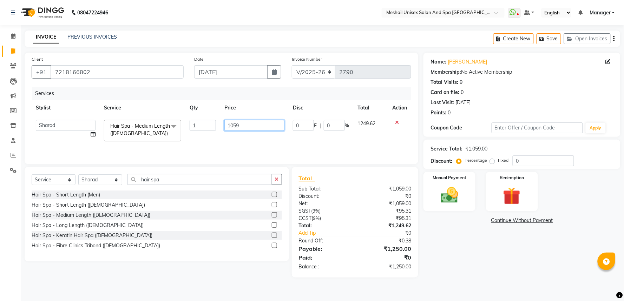
click at [226, 125] on input "1059" at bounding box center [254, 125] width 60 height 11
type input "1441"
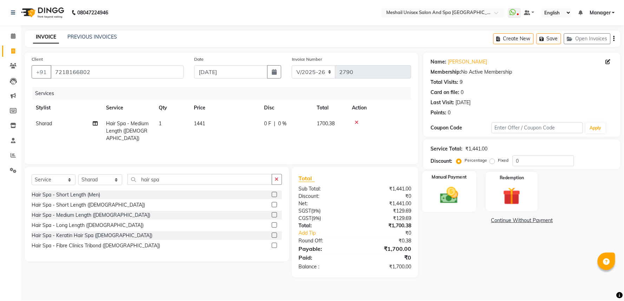
click at [455, 197] on img at bounding box center [450, 195] width 30 height 21
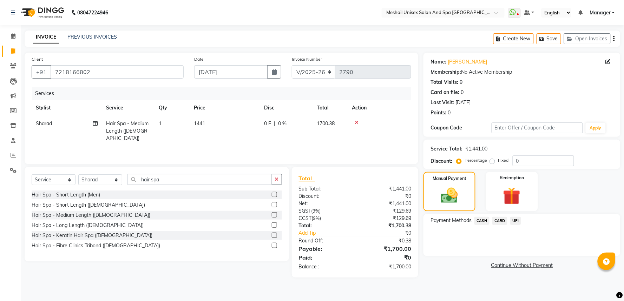
drag, startPoint x: 518, startPoint y: 217, endPoint x: 518, endPoint y: 223, distance: 6.0
click at [518, 218] on span "UPI" at bounding box center [515, 221] width 11 height 8
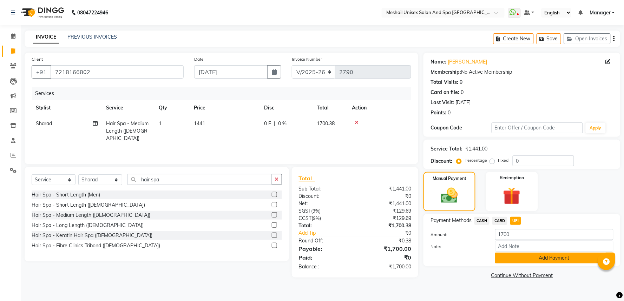
click at [527, 259] on button "Add Payment" at bounding box center [554, 258] width 118 height 11
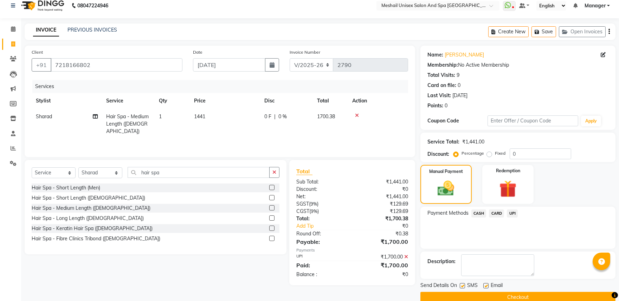
scroll to position [19, 0]
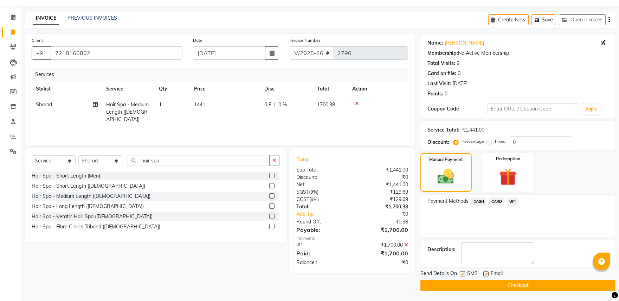
click at [530, 287] on button "Checkout" at bounding box center [517, 285] width 195 height 11
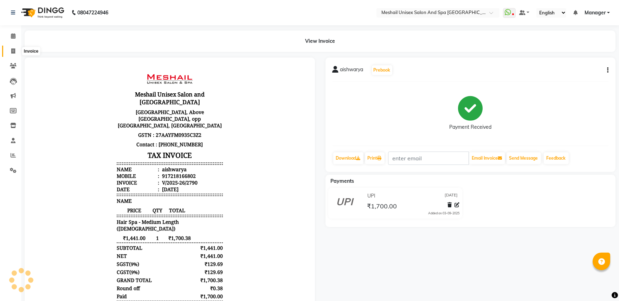
click at [11, 51] on icon at bounding box center [13, 50] width 4 height 5
select select "service"
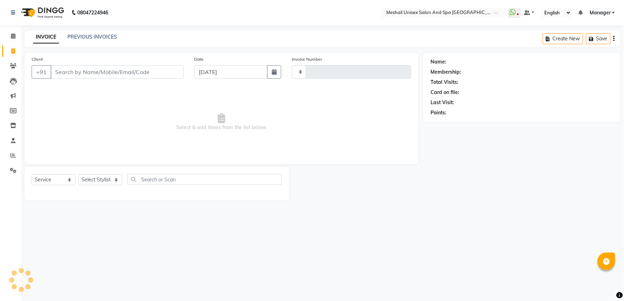
type input "2791"
select select "6711"
click at [90, 35] on link "PREVIOUS INVOICES" at bounding box center [92, 37] width 50 height 6
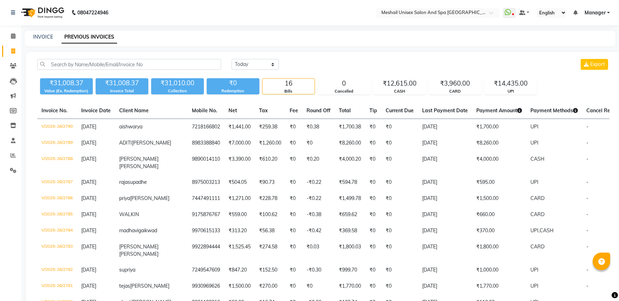
drag, startPoint x: 592, startPoint y: 13, endPoint x: 605, endPoint y: 25, distance: 17.6
click at [593, 13] on span "Manager" at bounding box center [594, 12] width 21 height 7
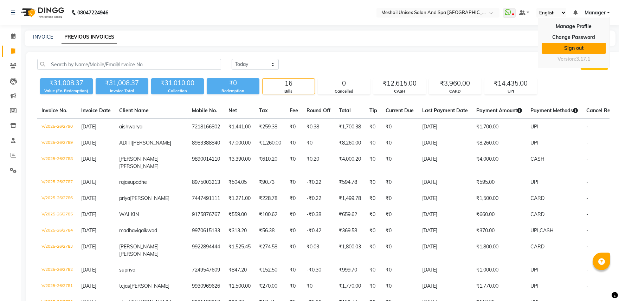
click at [588, 46] on link "Sign out" at bounding box center [573, 48] width 64 height 11
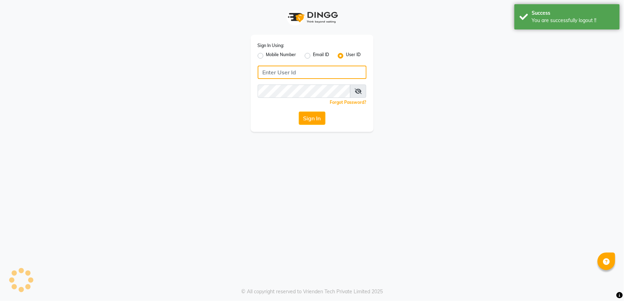
type input "9552504325"
